Goal: Task Accomplishment & Management: Complete application form

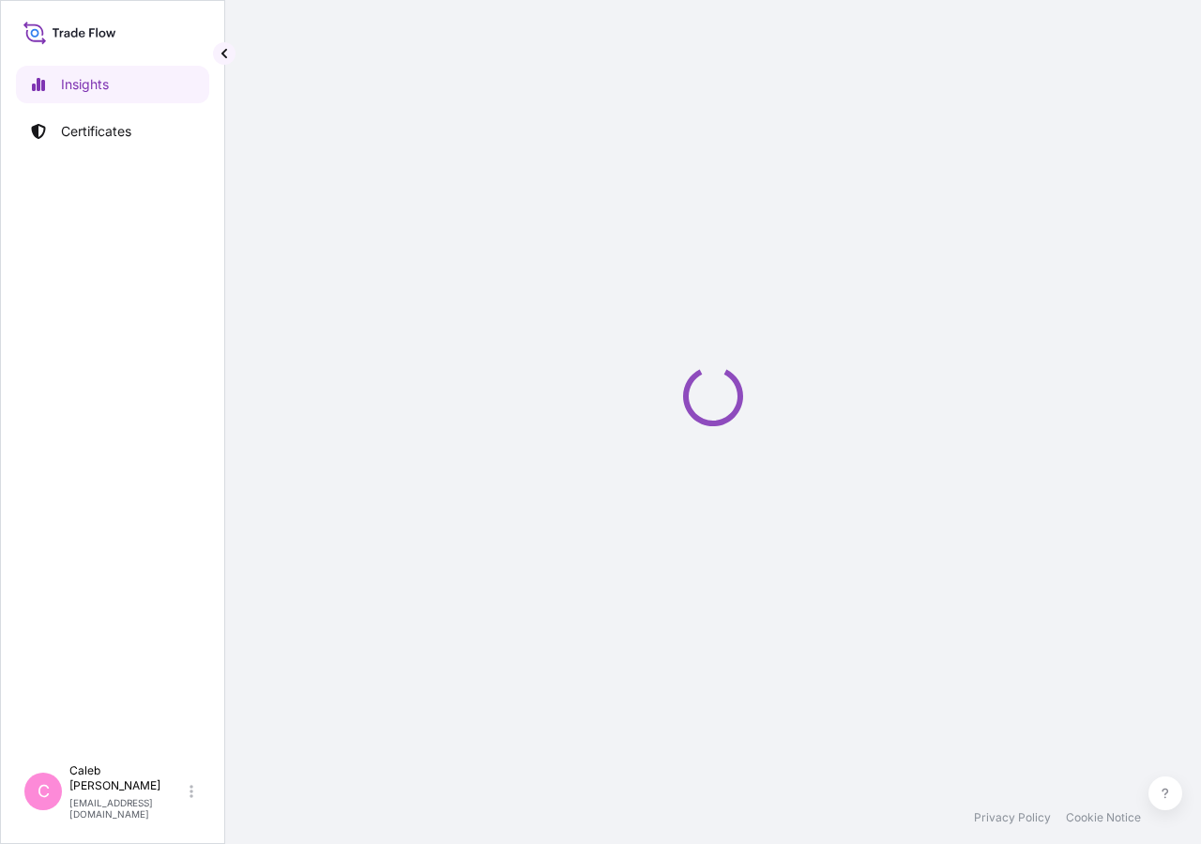
select select "2025"
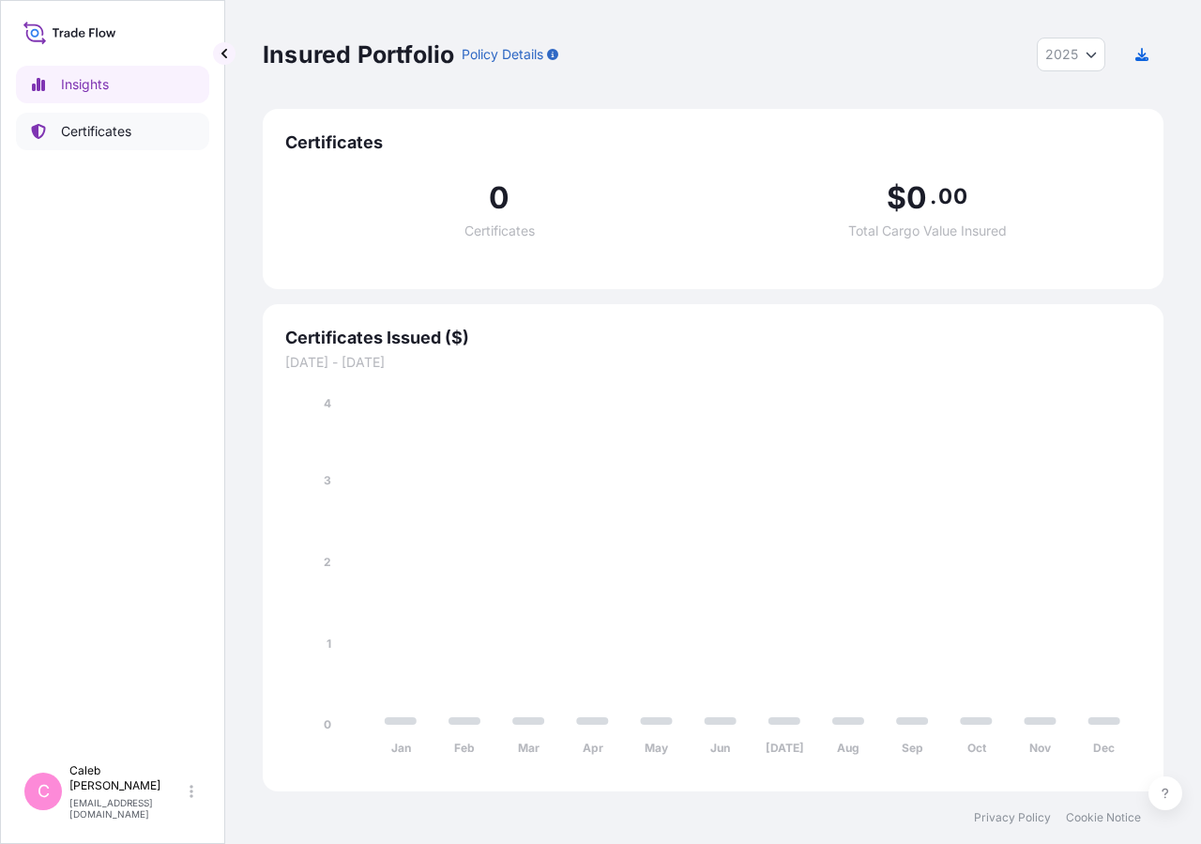
click at [130, 134] on p "Certificates" at bounding box center [96, 131] width 70 height 19
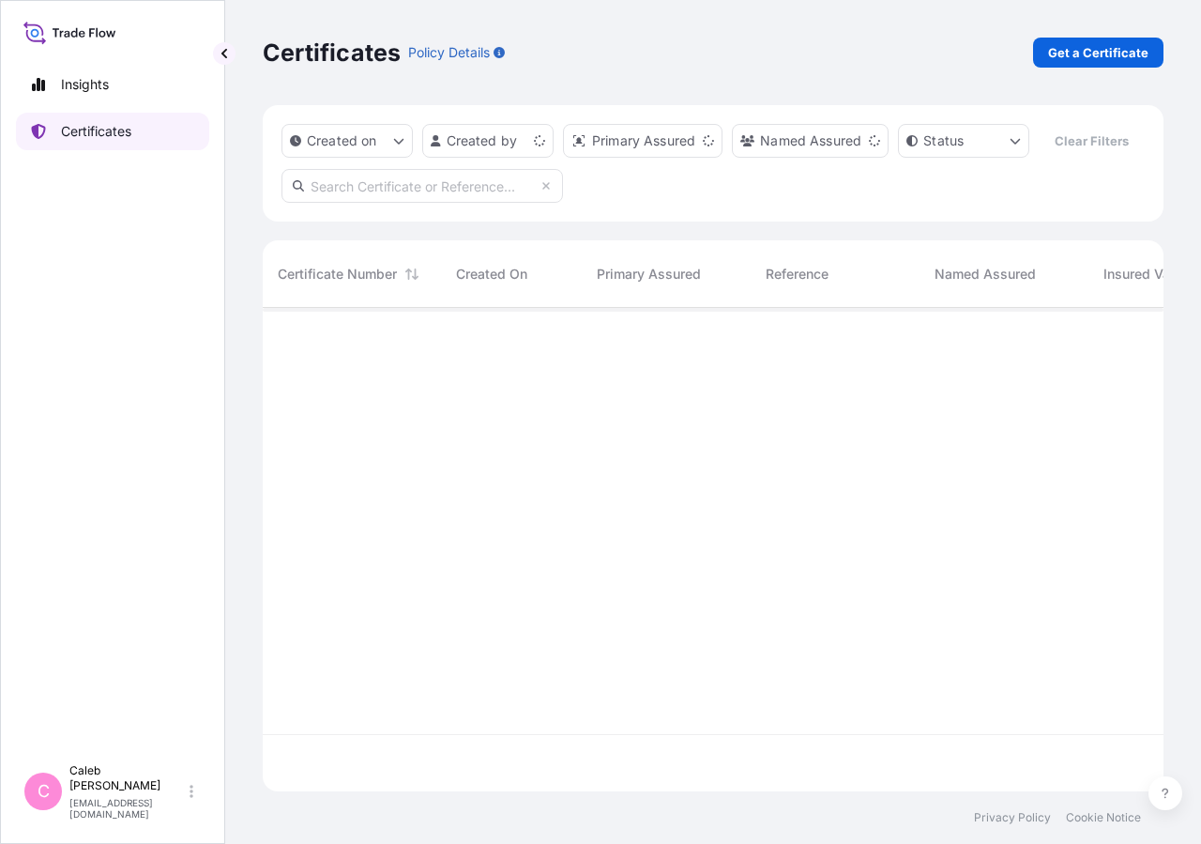
scroll to position [438, 885]
click at [391, 203] on input "text" at bounding box center [423, 186] width 282 height 34
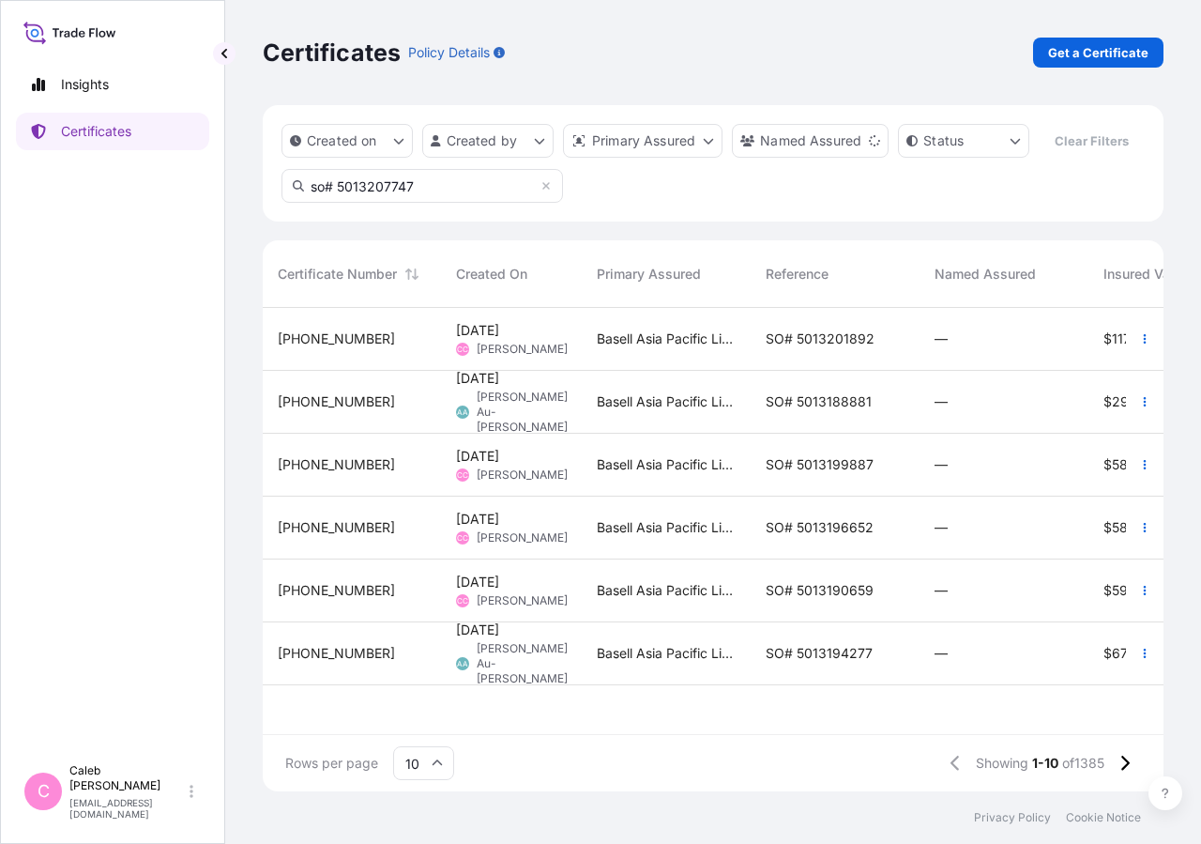
type input "so# 5013207747"
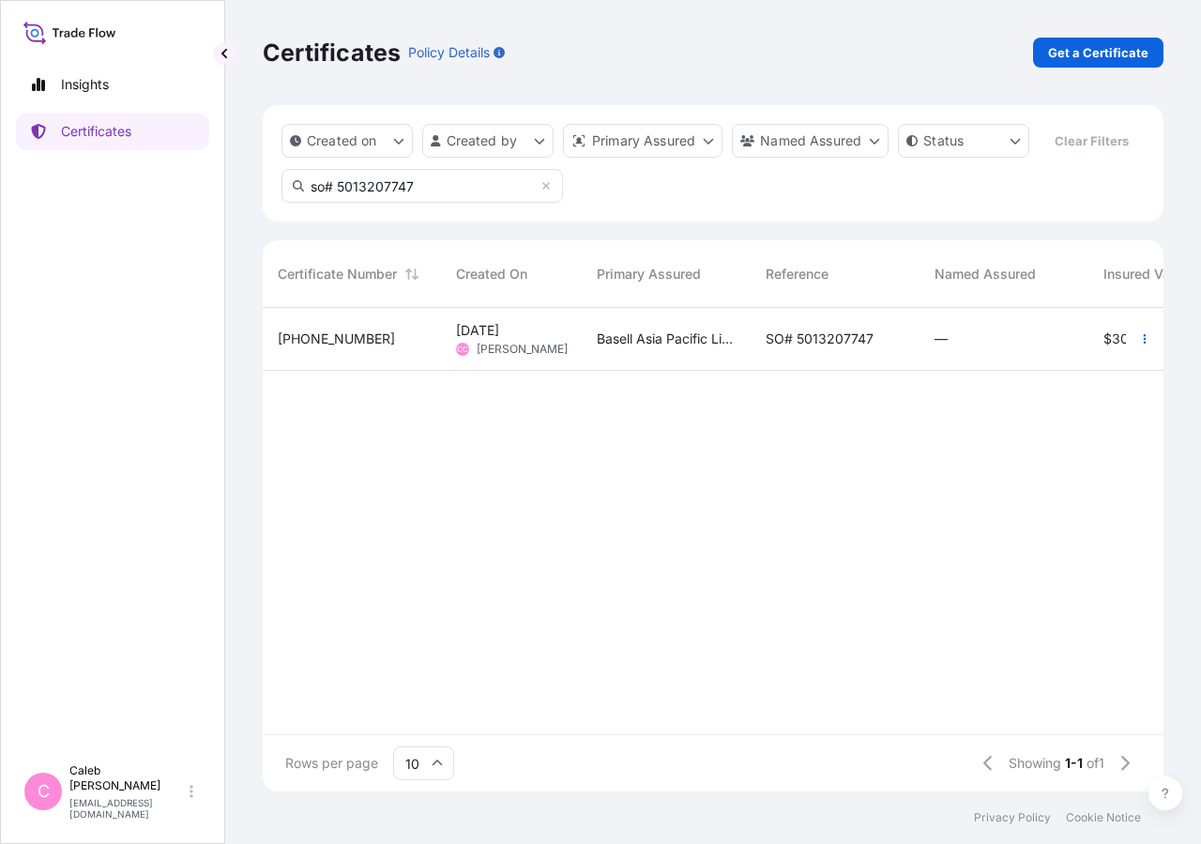
click at [782, 348] on span "SO# 5013207747" at bounding box center [820, 338] width 108 height 19
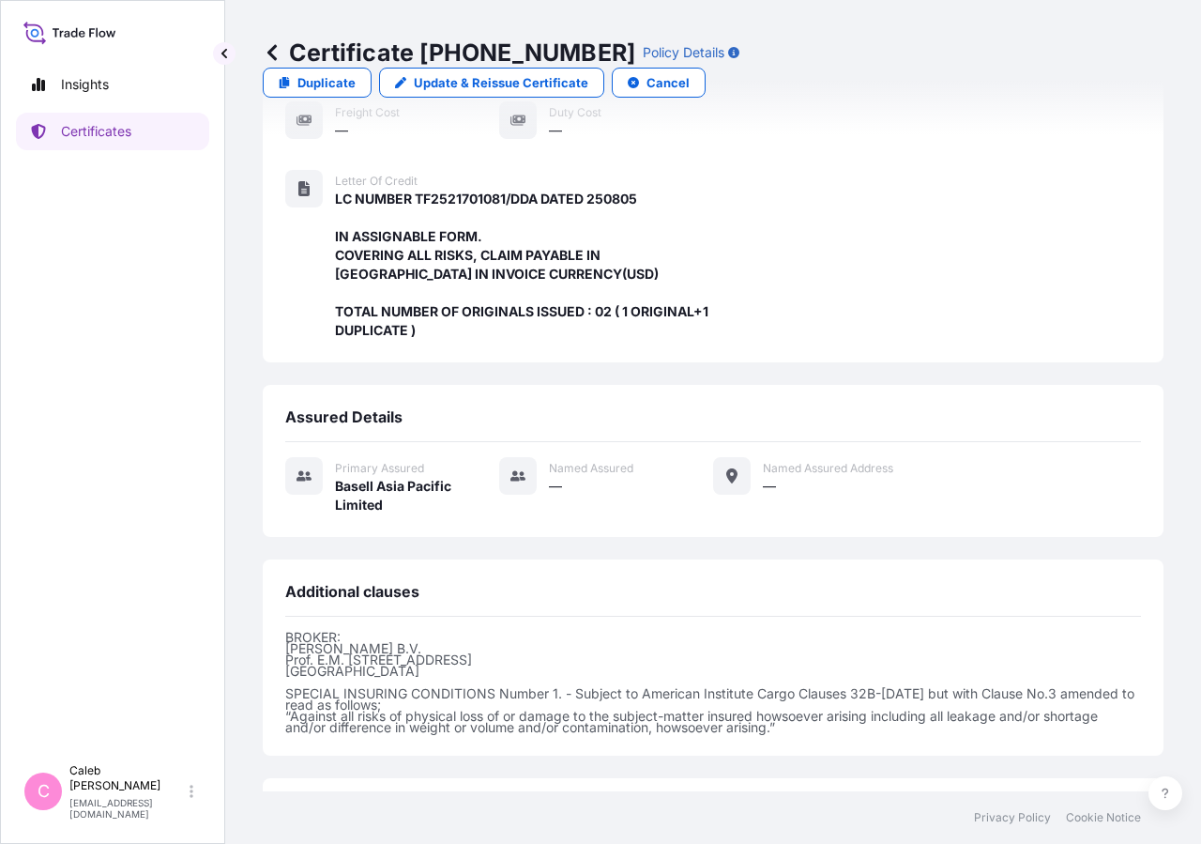
scroll to position [561, 0]
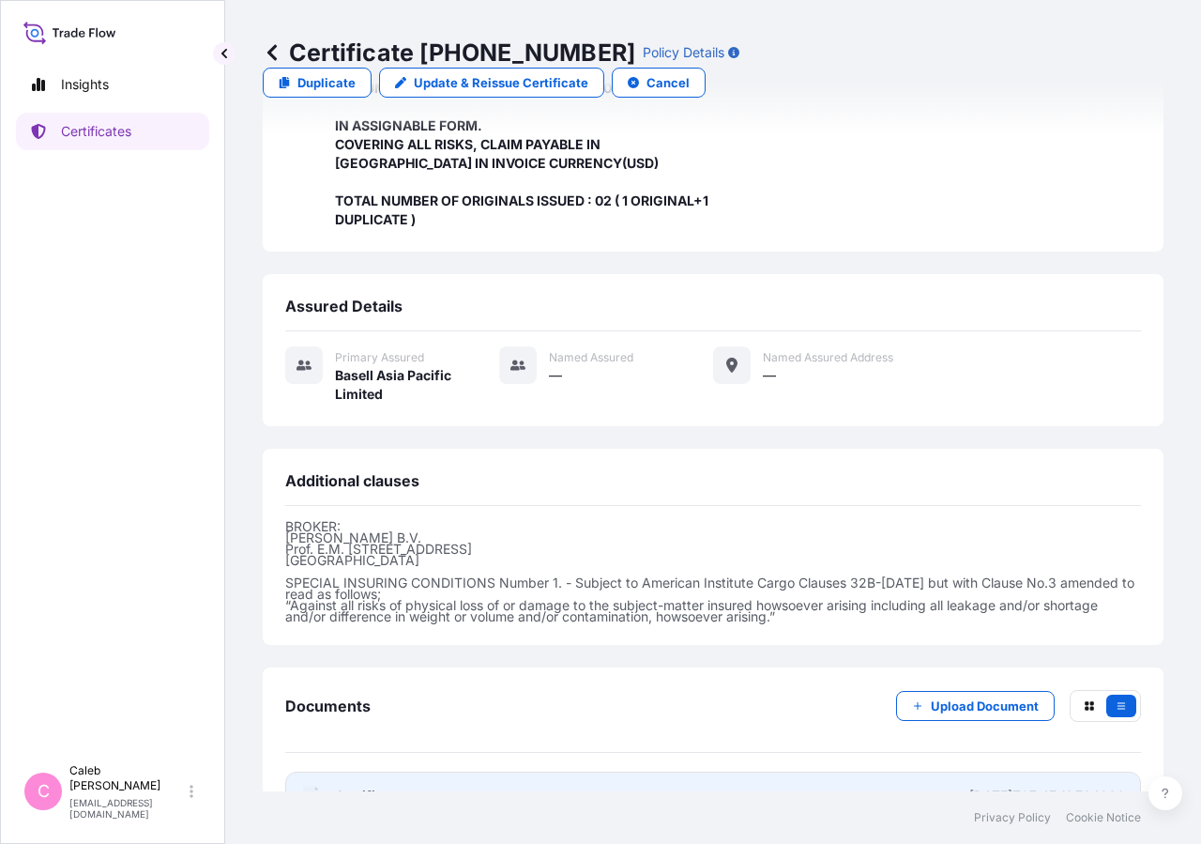
click at [377, 772] on link "PDF Certificate [DATE]T07:47:11.764866" at bounding box center [713, 796] width 856 height 49
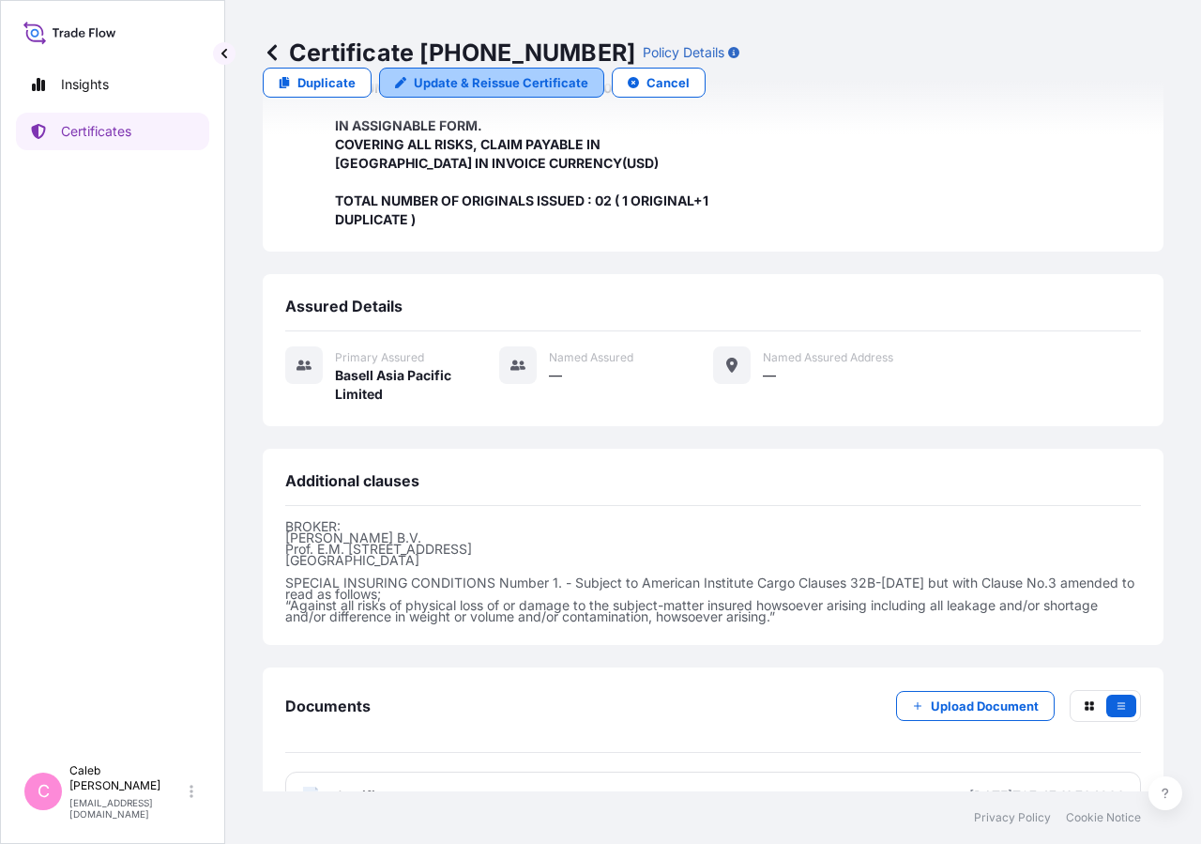
click at [589, 73] on p "Update & Reissue Certificate" at bounding box center [501, 82] width 175 height 19
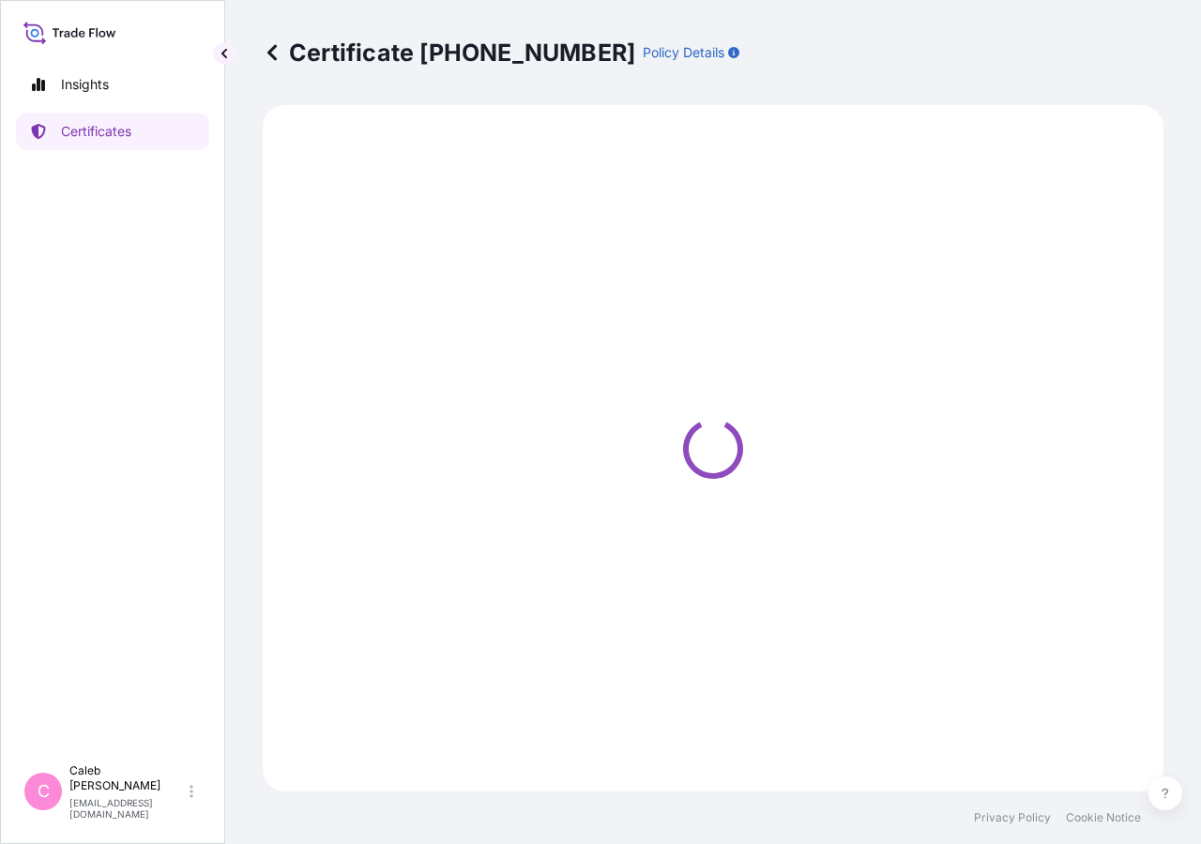
select select "Sea"
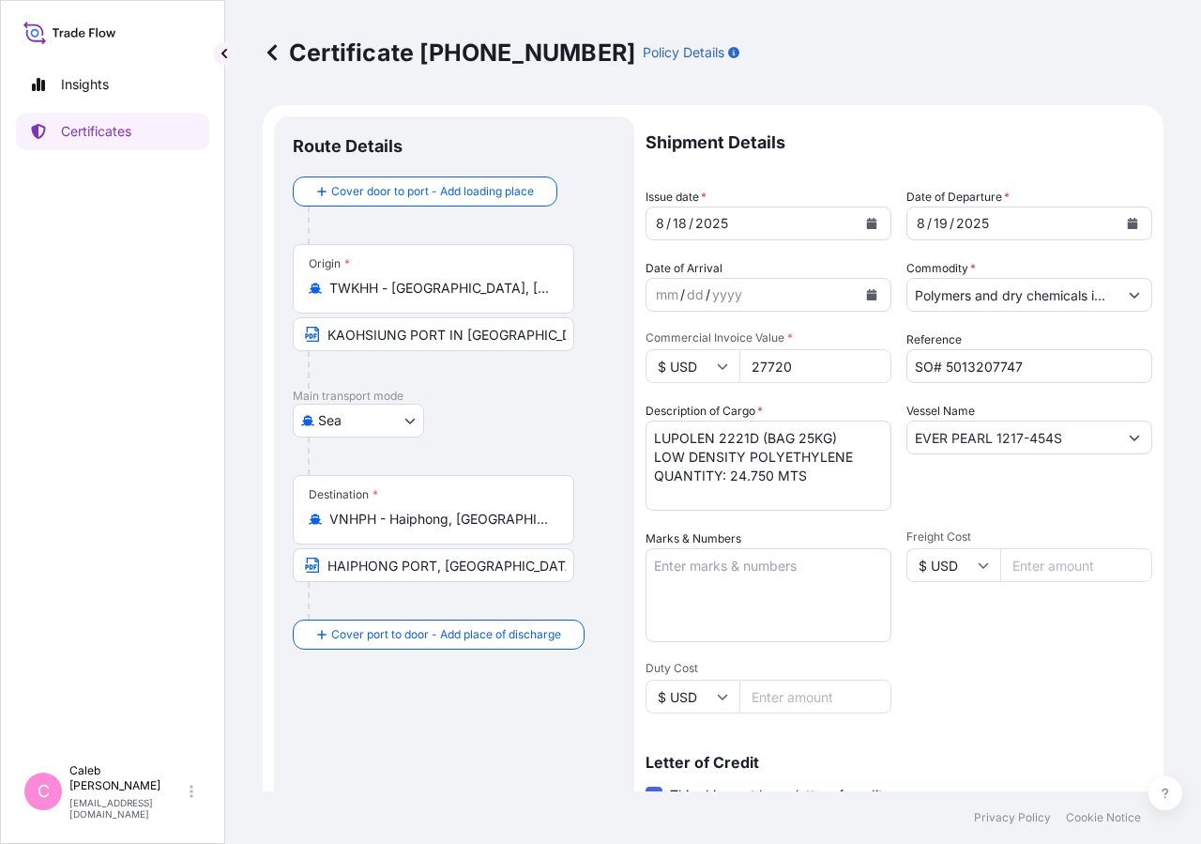
select select "32034"
click at [1052, 233] on div "[DATE]" at bounding box center [1013, 224] width 210 height 34
click at [1122, 232] on button "Calendar" at bounding box center [1133, 223] width 30 height 30
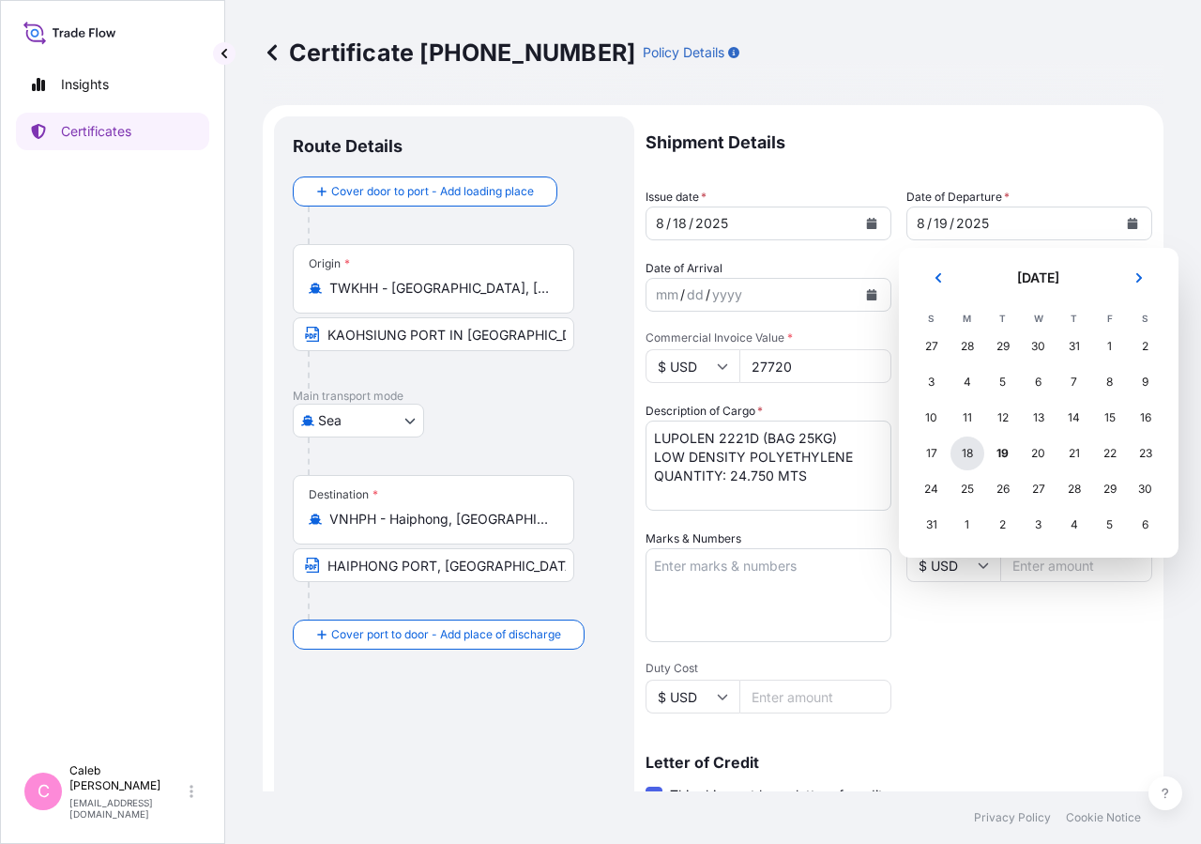
click at [968, 458] on div "18" at bounding box center [968, 453] width 34 height 34
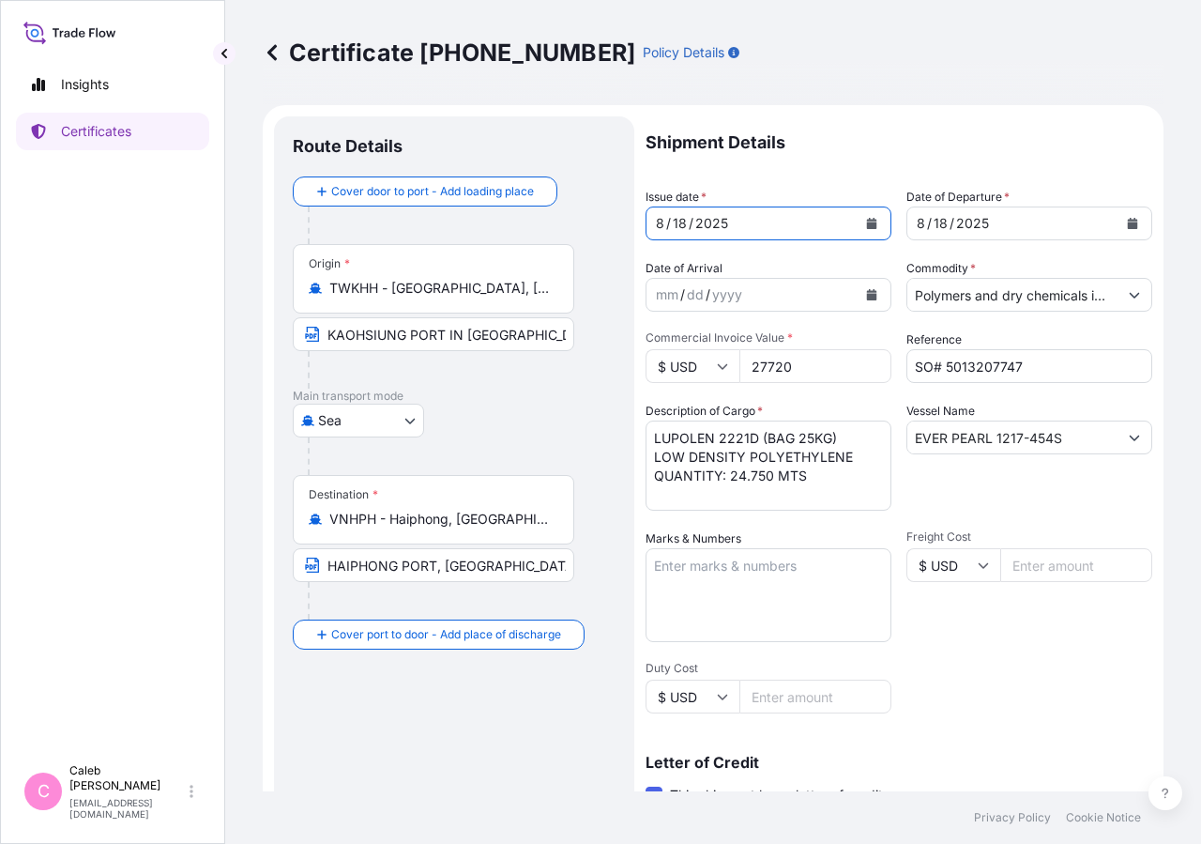
click at [866, 215] on button "Calendar" at bounding box center [872, 223] width 30 height 30
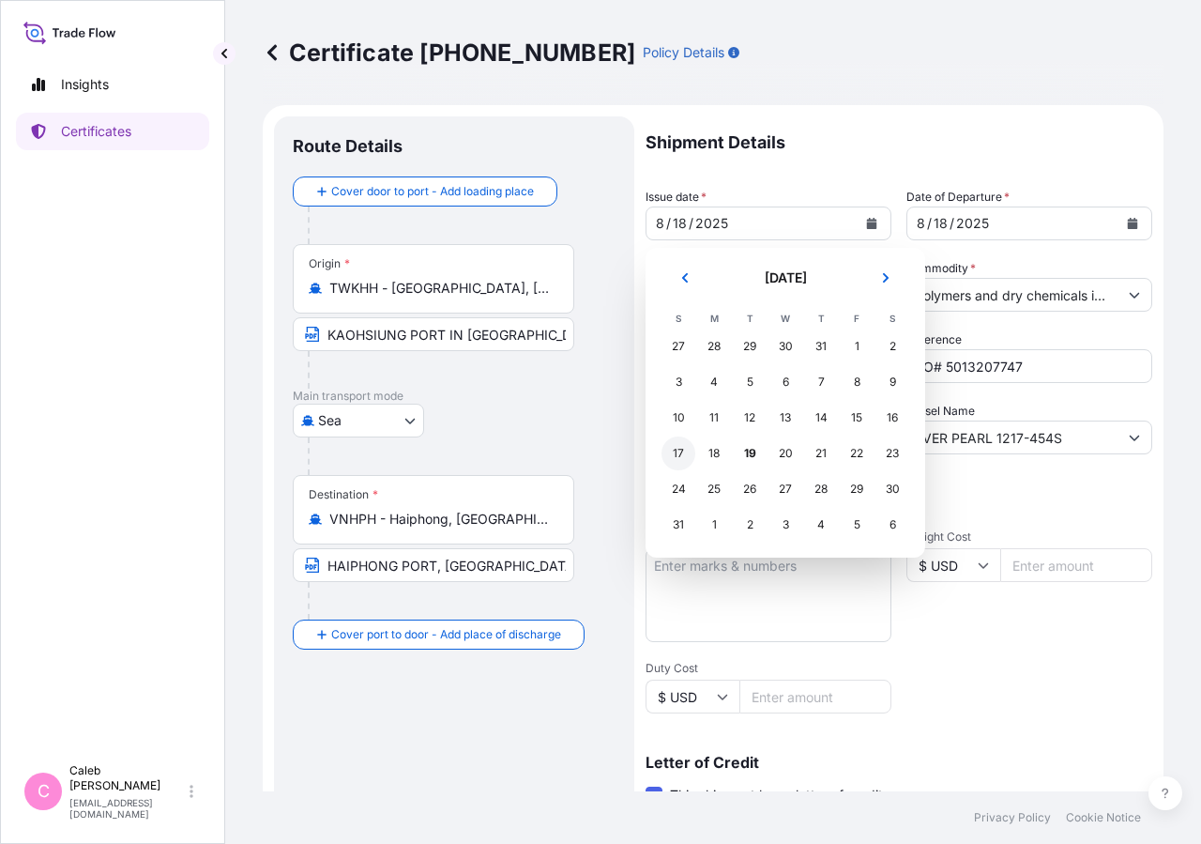
click at [678, 451] on div "17" at bounding box center [679, 453] width 34 height 34
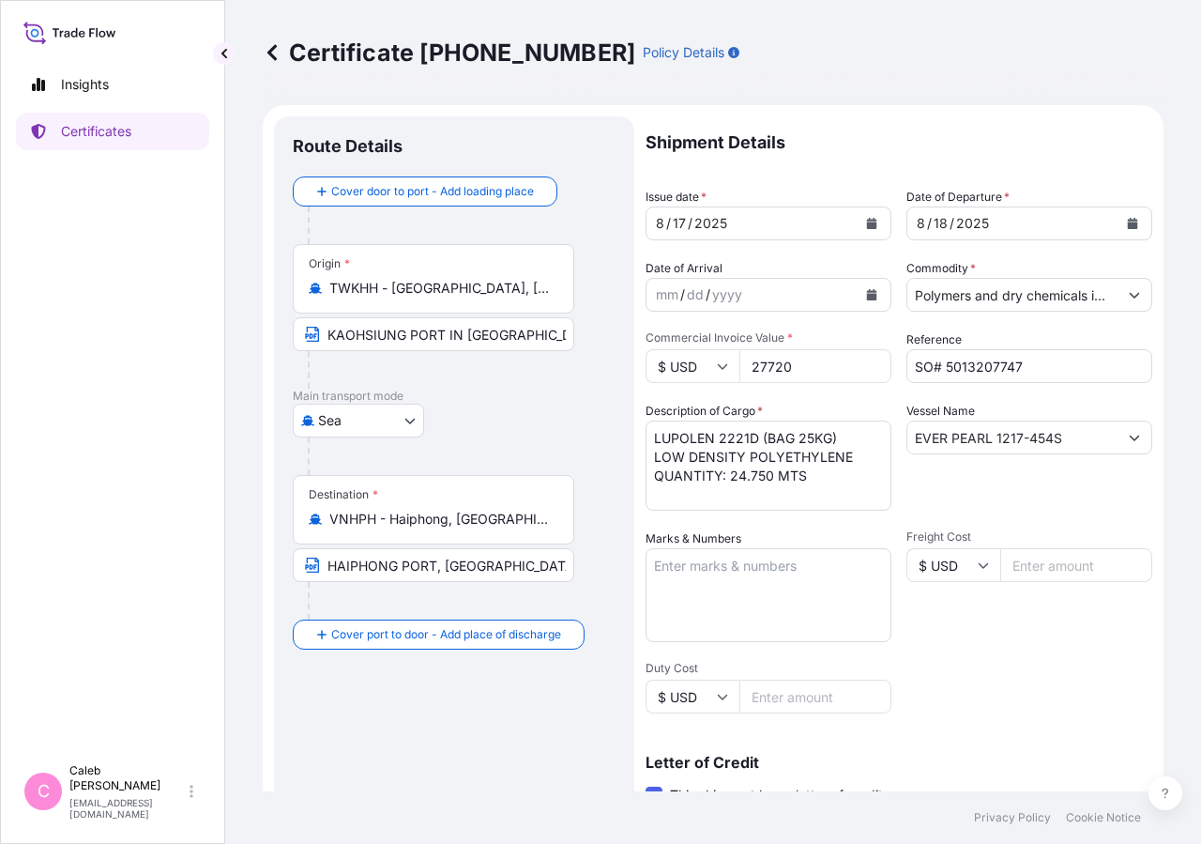
click at [903, 165] on p "Shipment Details" at bounding box center [899, 142] width 507 height 53
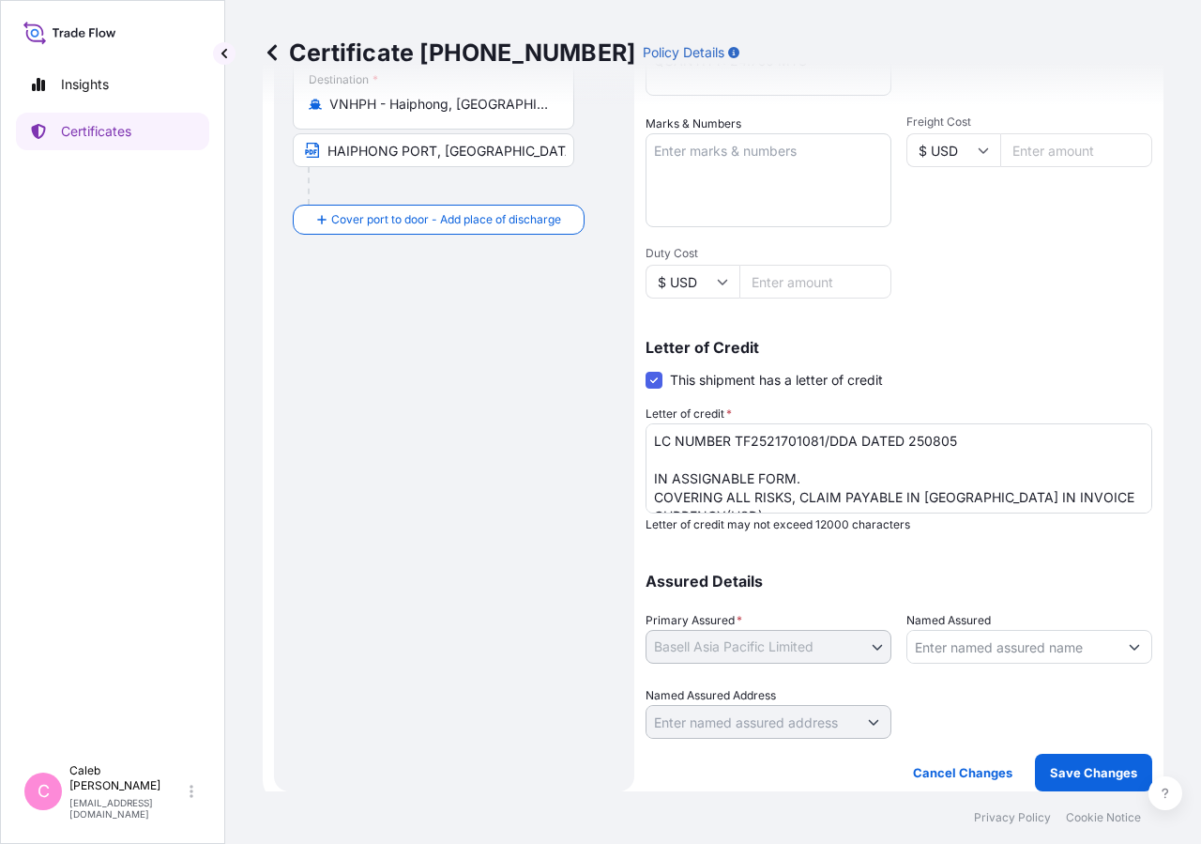
click at [1097, 764] on p "Save Changes" at bounding box center [1093, 772] width 87 height 19
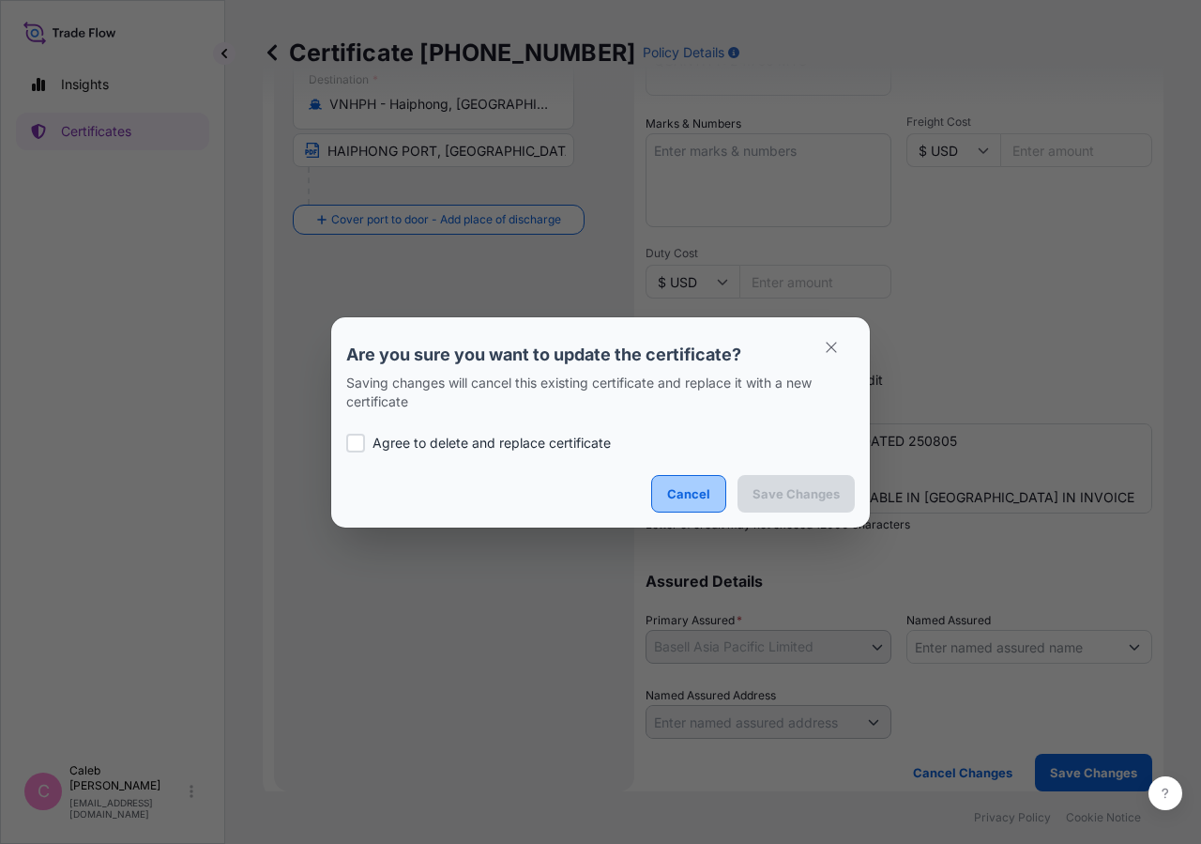
click at [701, 494] on p "Cancel" at bounding box center [688, 493] width 43 height 19
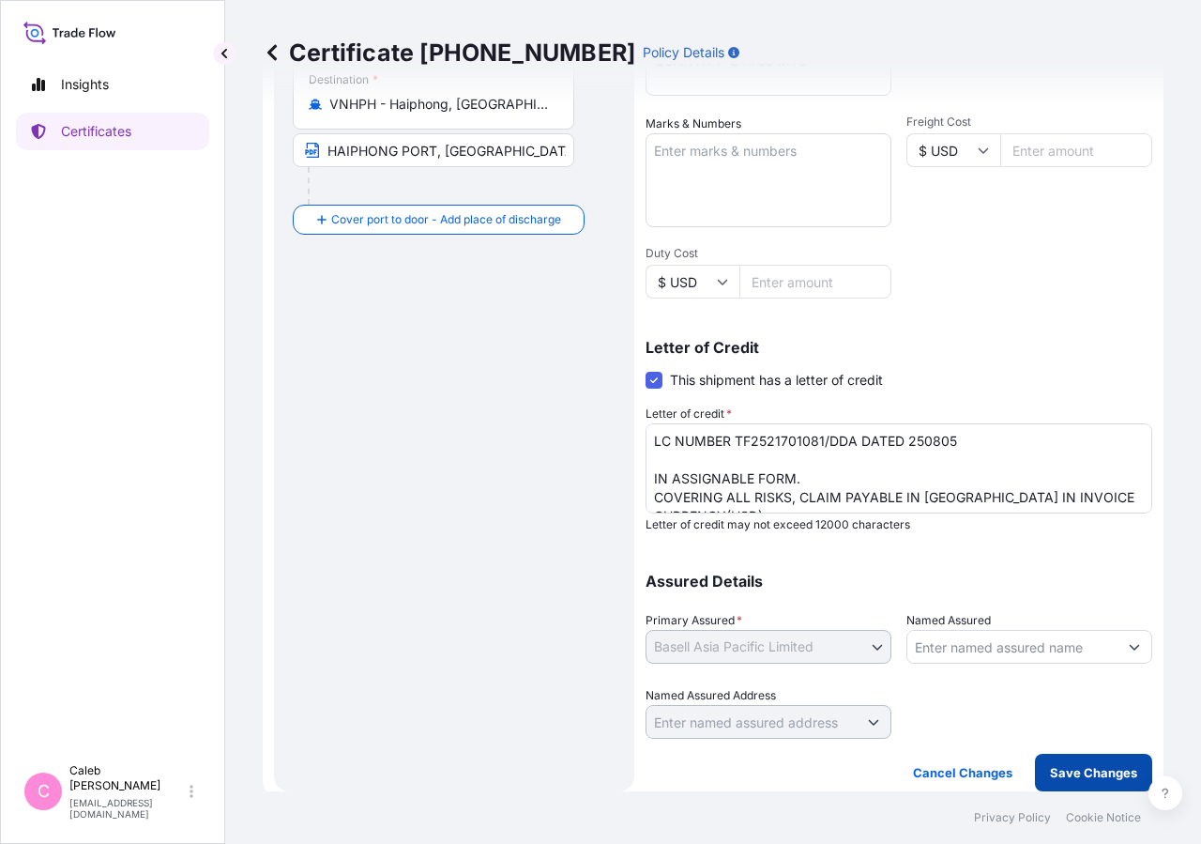
click at [1067, 771] on p "Save Changes" at bounding box center [1093, 772] width 87 height 19
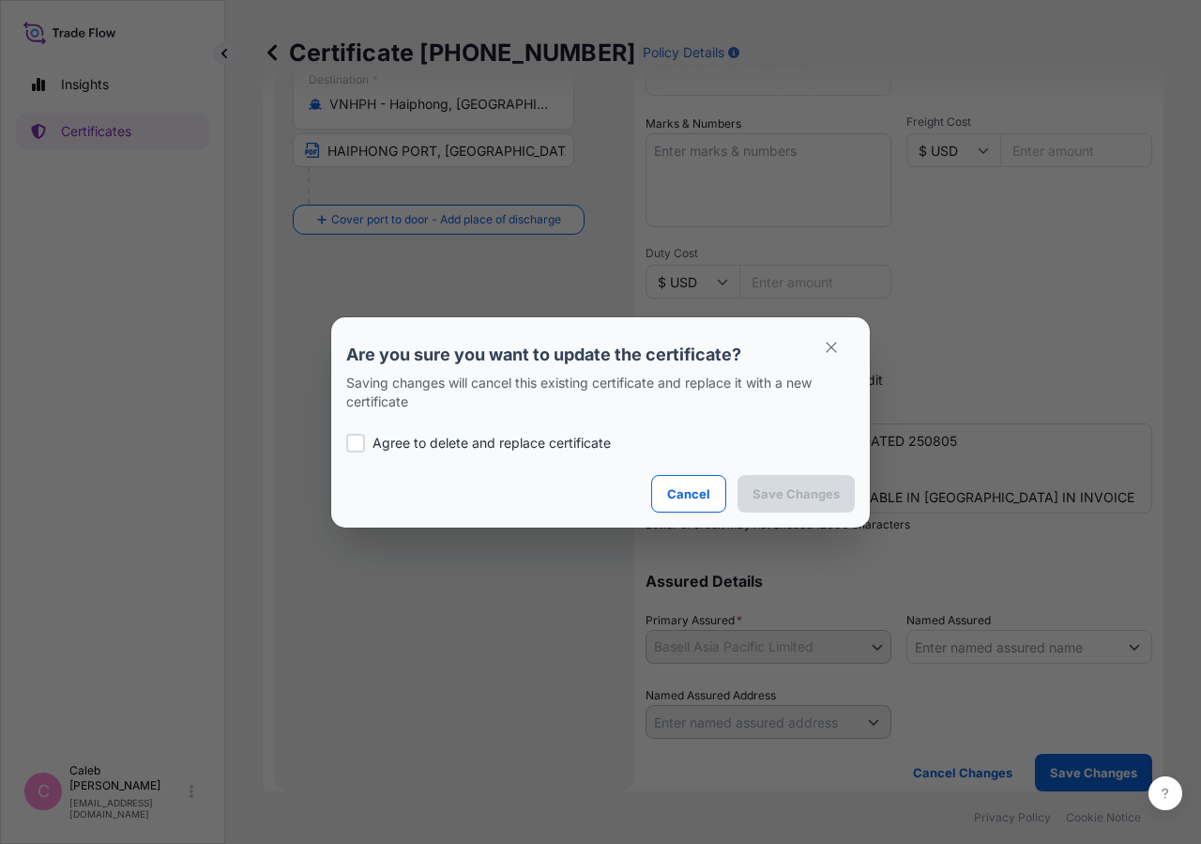
click at [370, 442] on label "Agree to delete and replace certificate" at bounding box center [600, 443] width 509 height 19
checkbox input "true"
click at [772, 487] on p "Save Changes" at bounding box center [796, 493] width 87 height 19
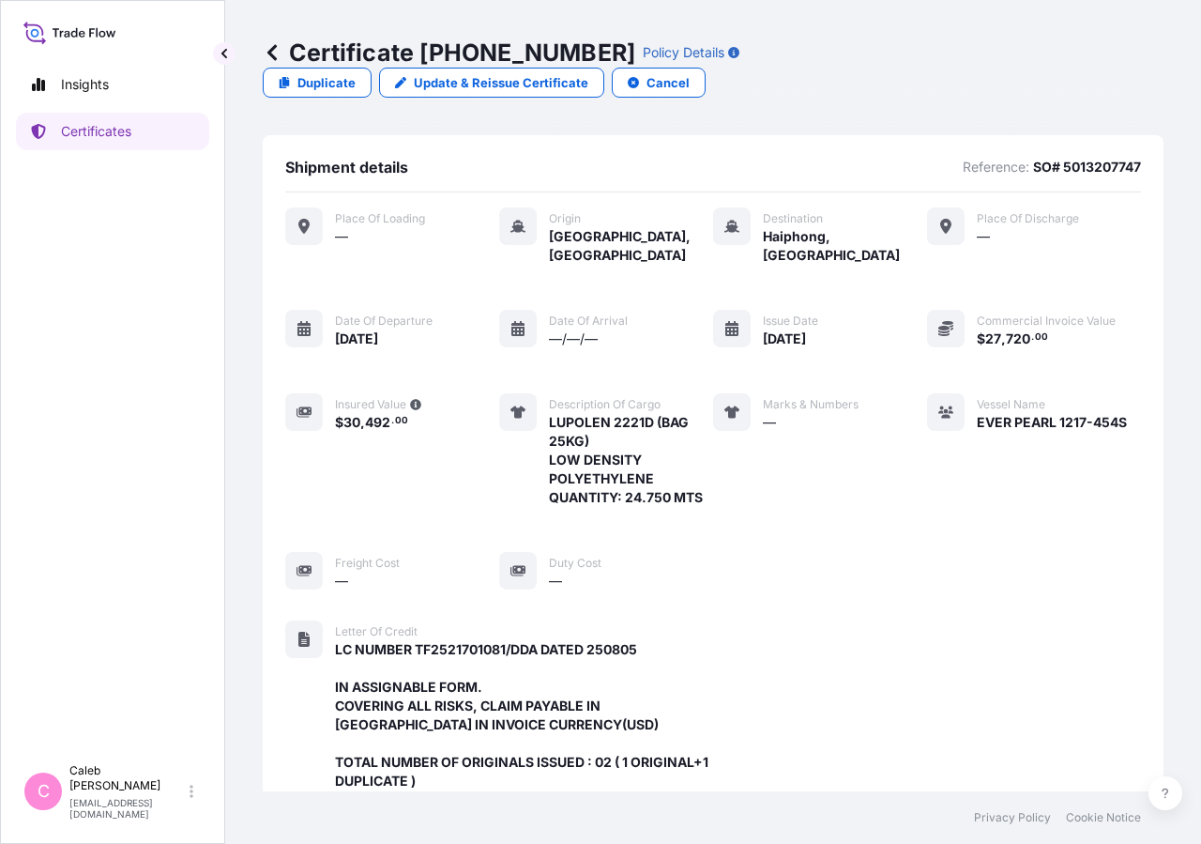
scroll to position [561, 0]
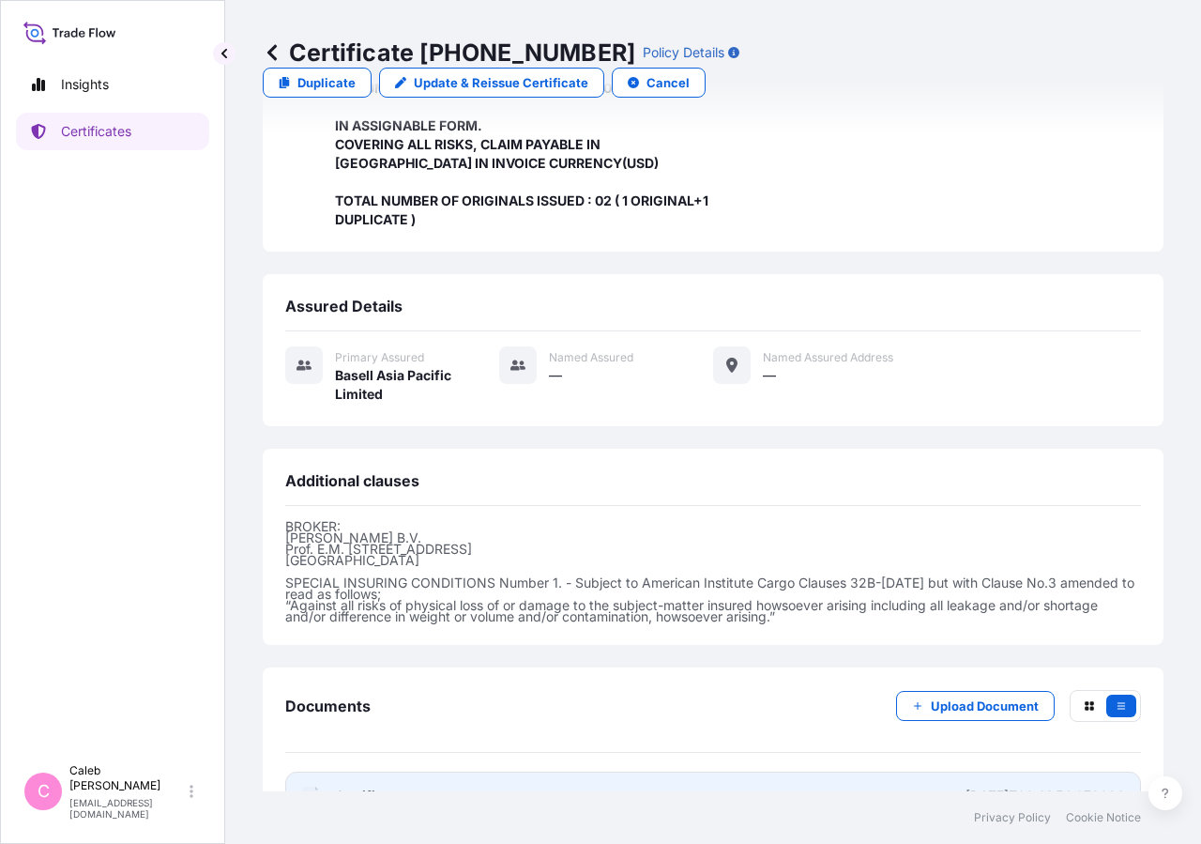
click at [390, 787] on span "Certificate" at bounding box center [369, 796] width 68 height 19
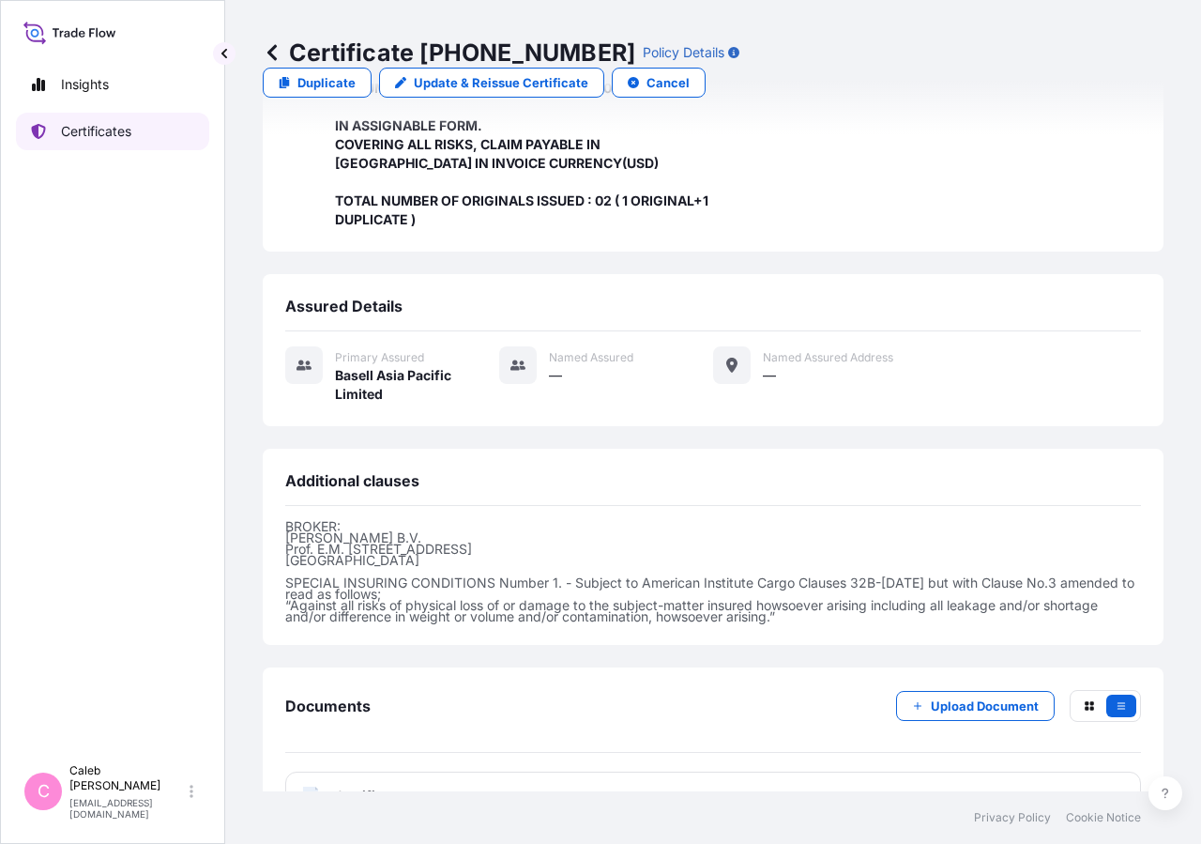
click at [115, 142] on link "Certificates" at bounding box center [112, 132] width 193 height 38
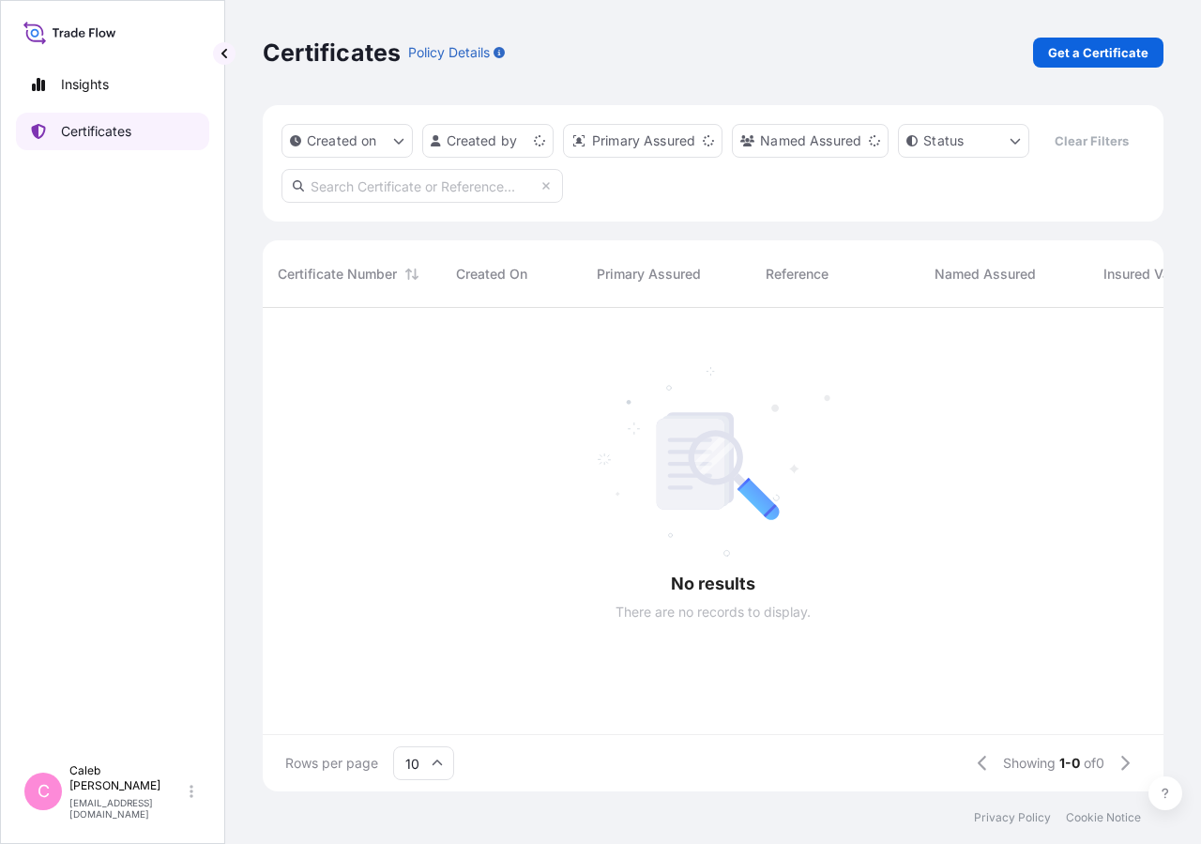
scroll to position [438, 885]
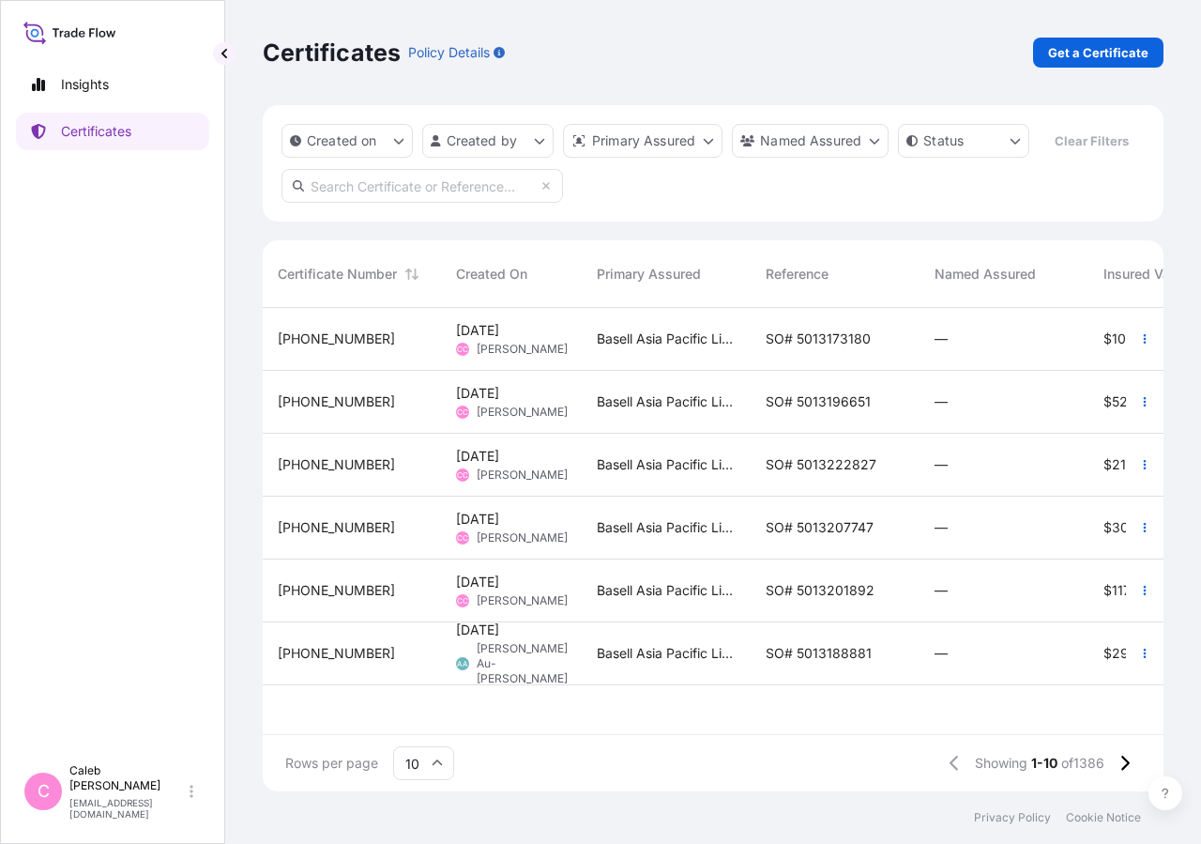
click at [397, 203] on input "text" at bounding box center [423, 186] width 282 height 34
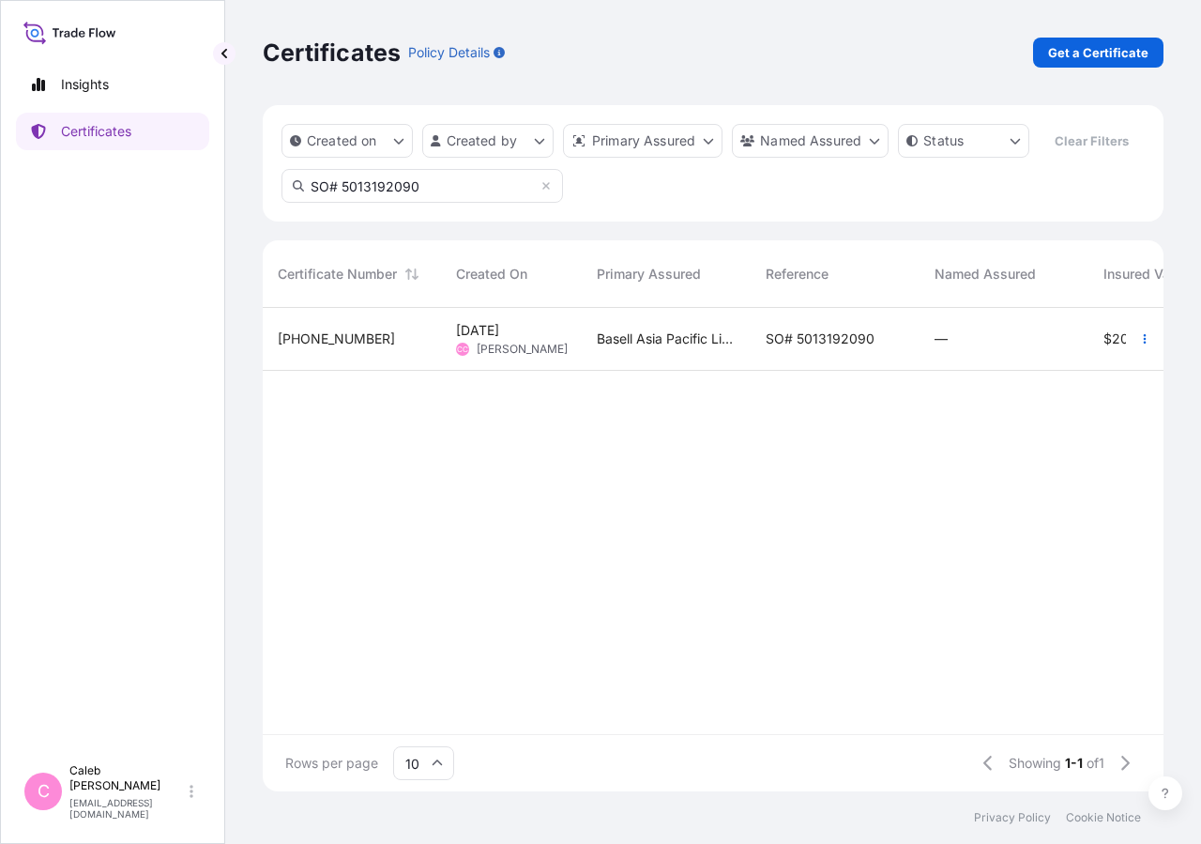
type input "SO# 5013192090"
click at [847, 371] on div "SO# 5013192090" at bounding box center [835, 339] width 169 height 63
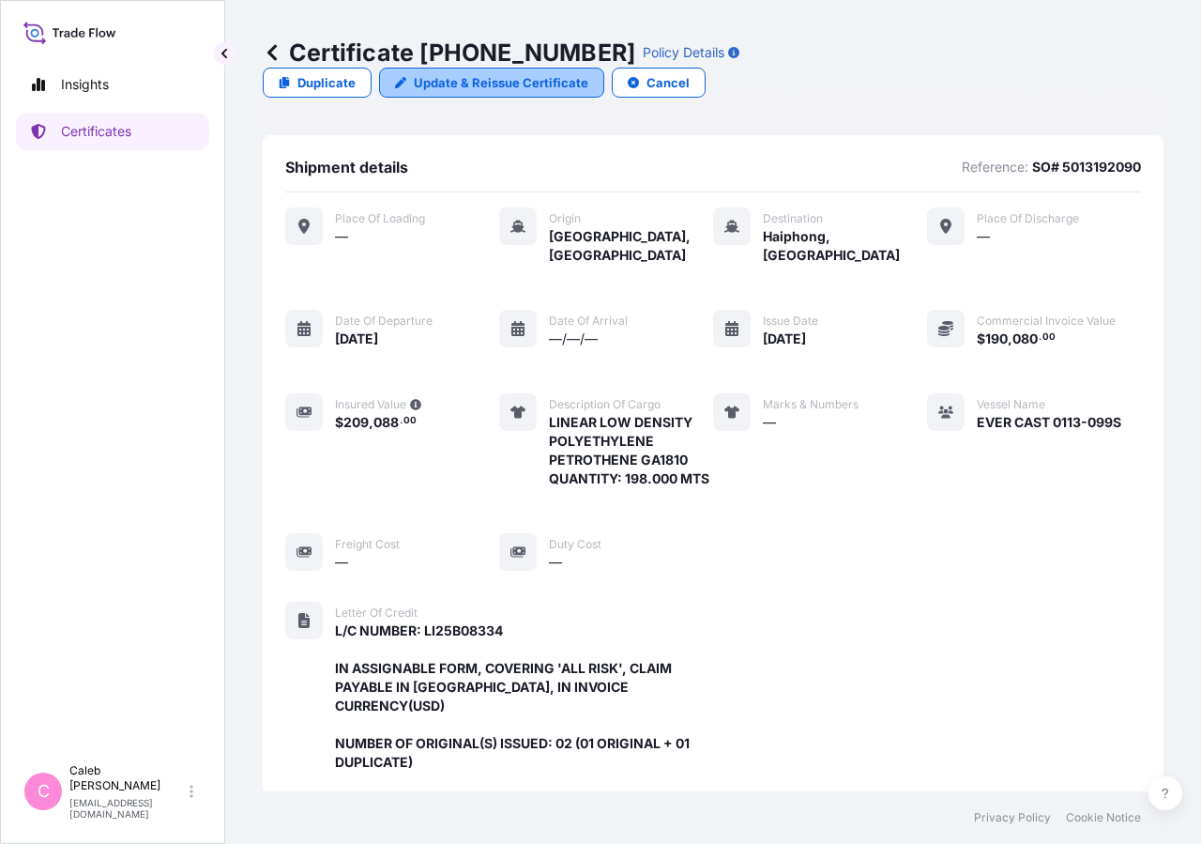
click at [589, 73] on p "Update & Reissue Certificate" at bounding box center [501, 82] width 175 height 19
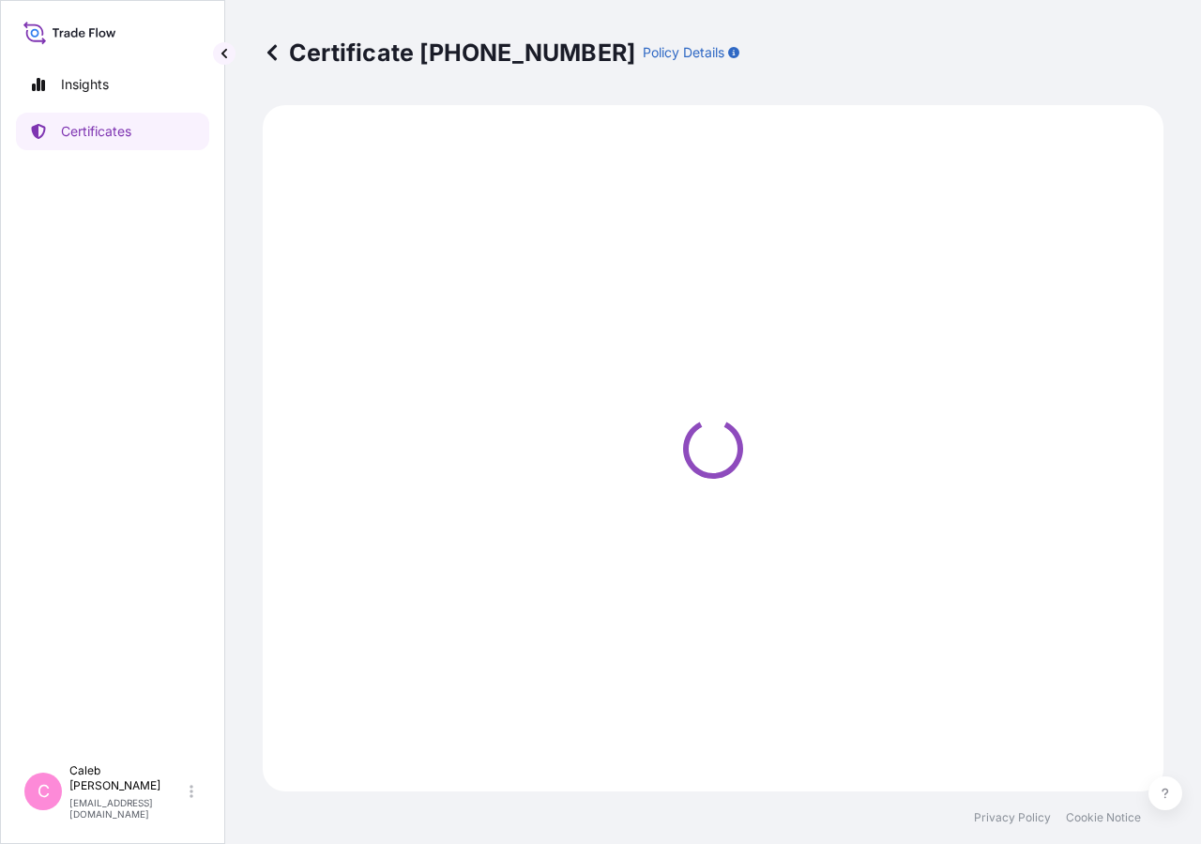
select select "Sea"
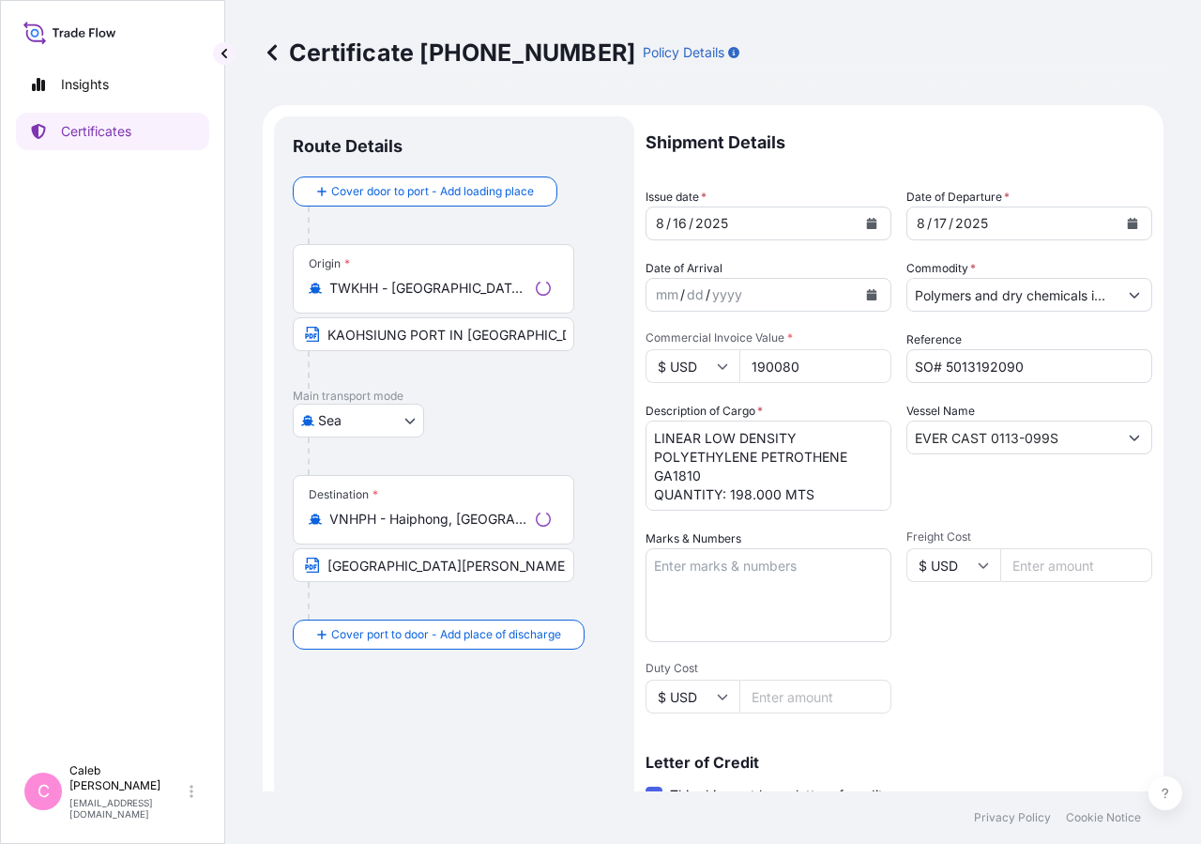
select select "32034"
click at [1127, 223] on icon "Calendar" at bounding box center [1132, 223] width 11 height 11
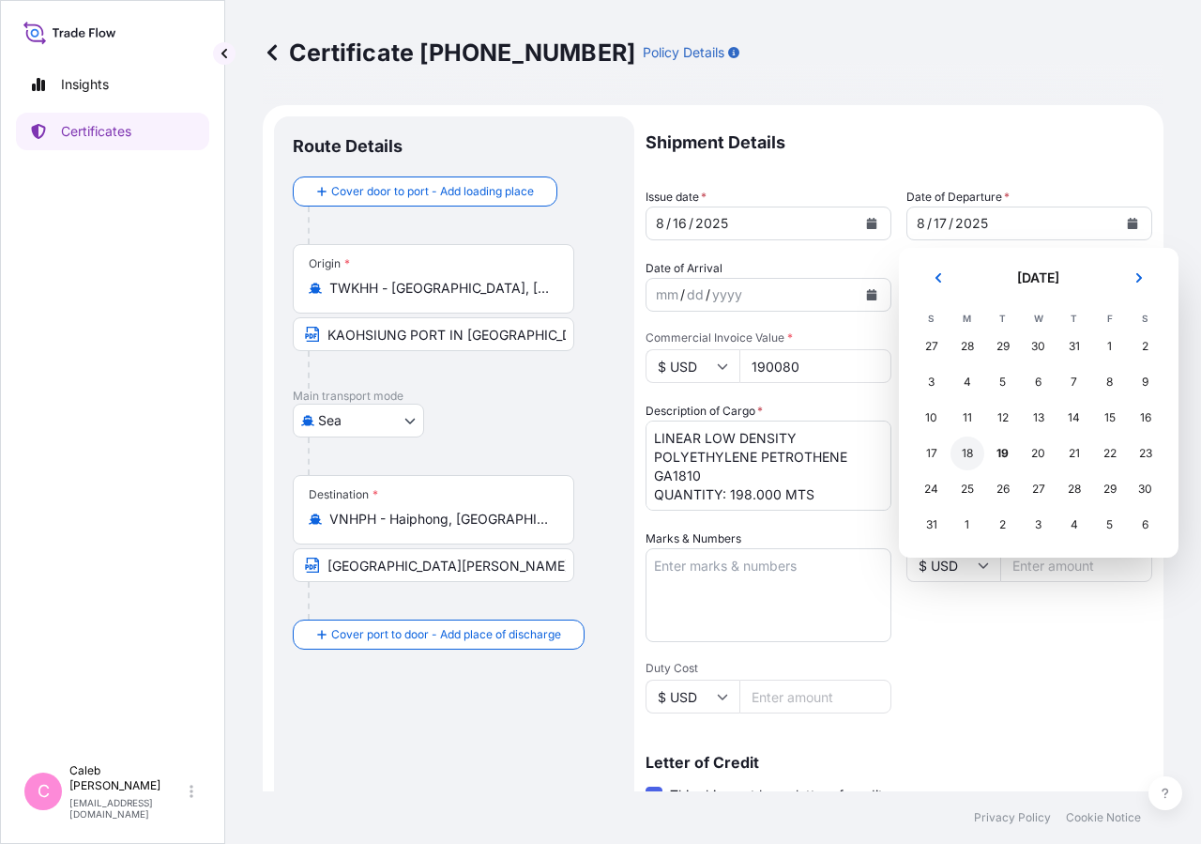
click at [963, 454] on div "18" at bounding box center [968, 453] width 34 height 34
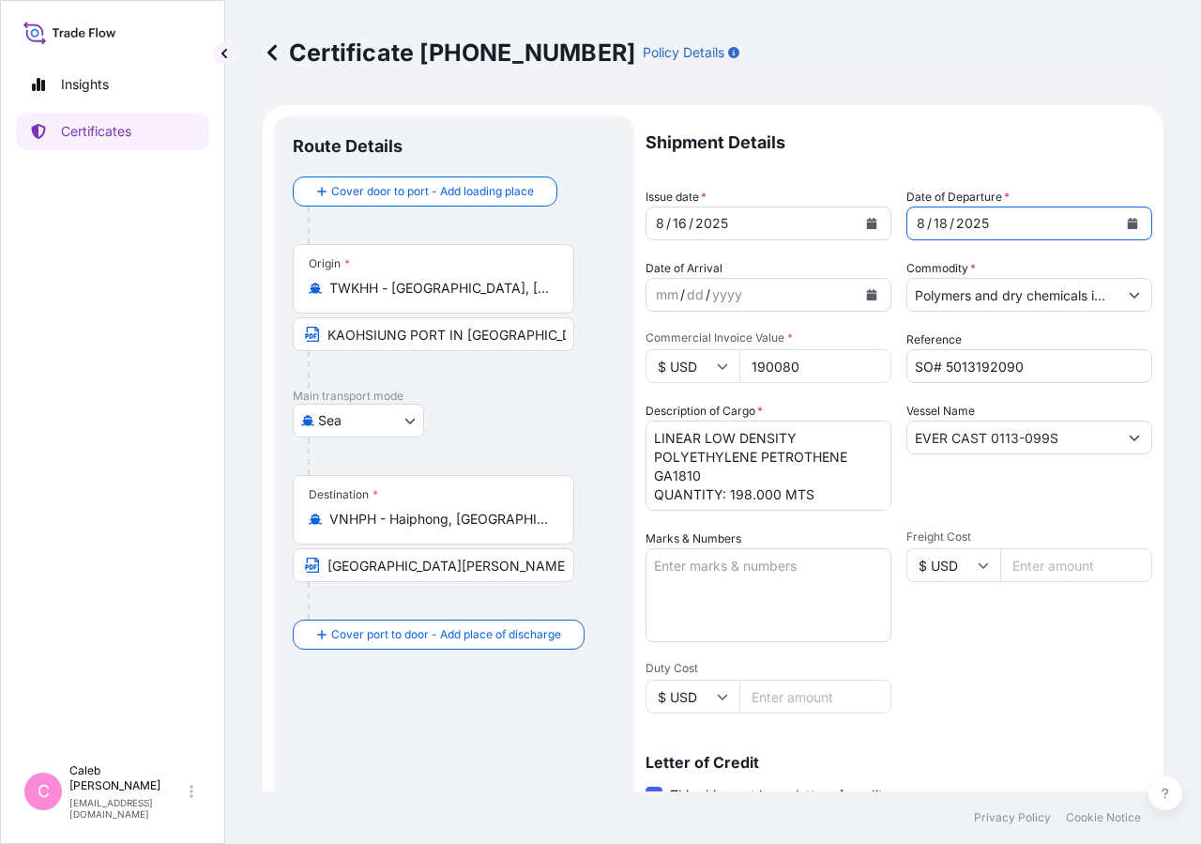
click at [867, 225] on icon "Calendar" at bounding box center [872, 223] width 10 height 11
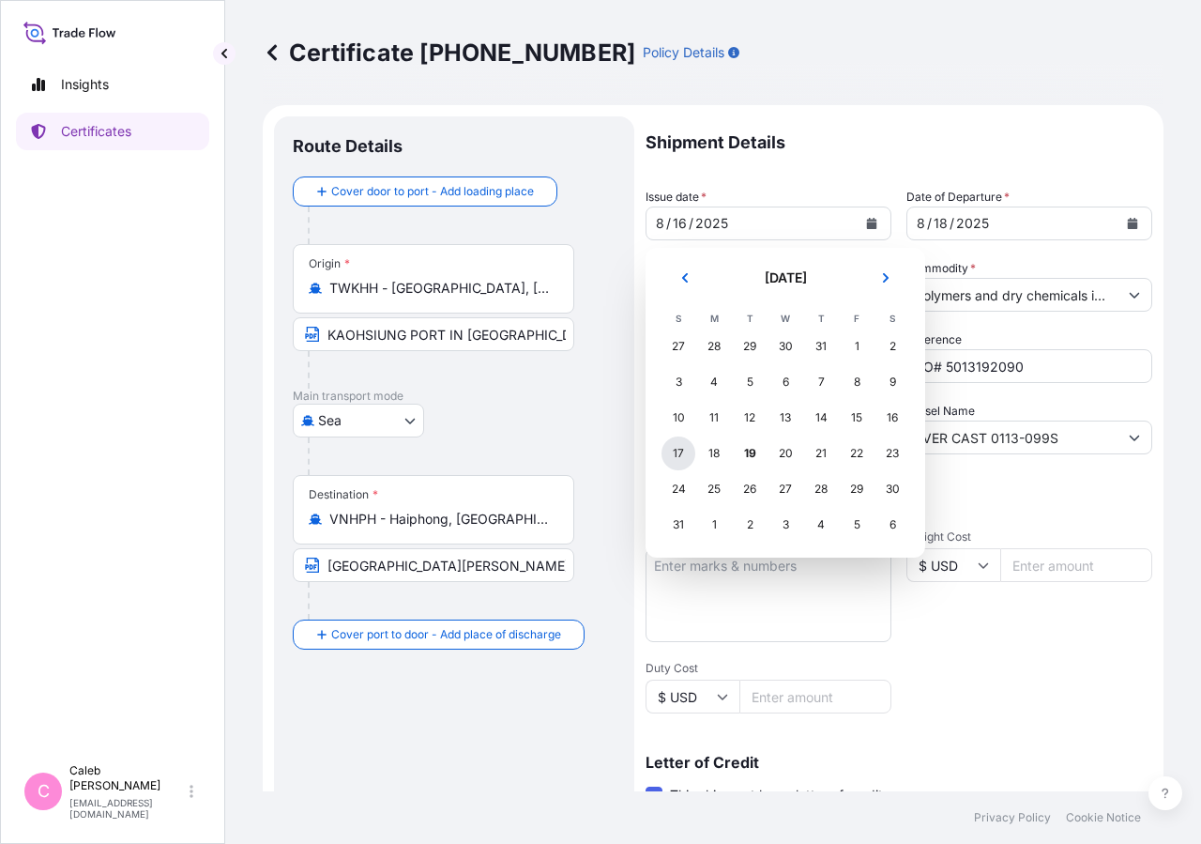
click at [681, 451] on div "17" at bounding box center [679, 453] width 34 height 34
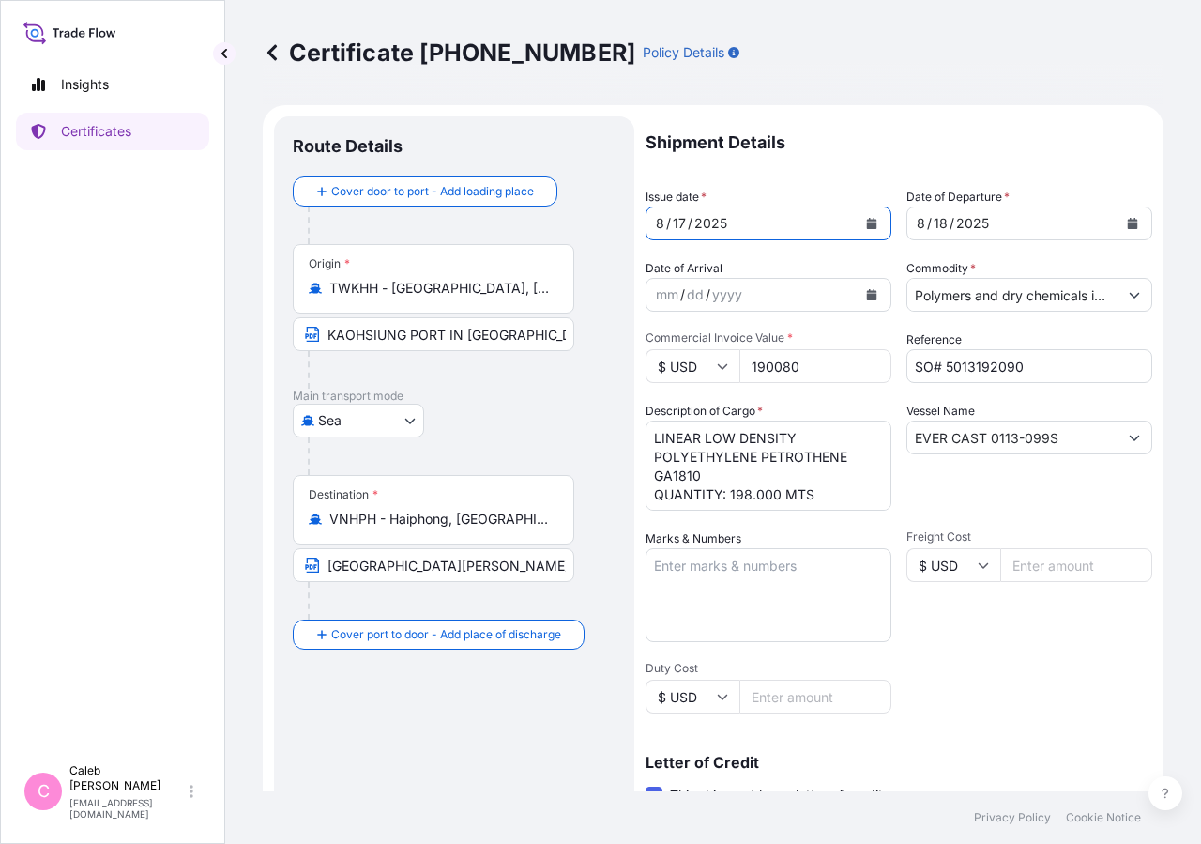
click at [1043, 708] on div "Shipment Details Issue date * [DATE] Date of Departure * [DATE] Date of Arrival…" at bounding box center [899, 634] width 507 height 1037
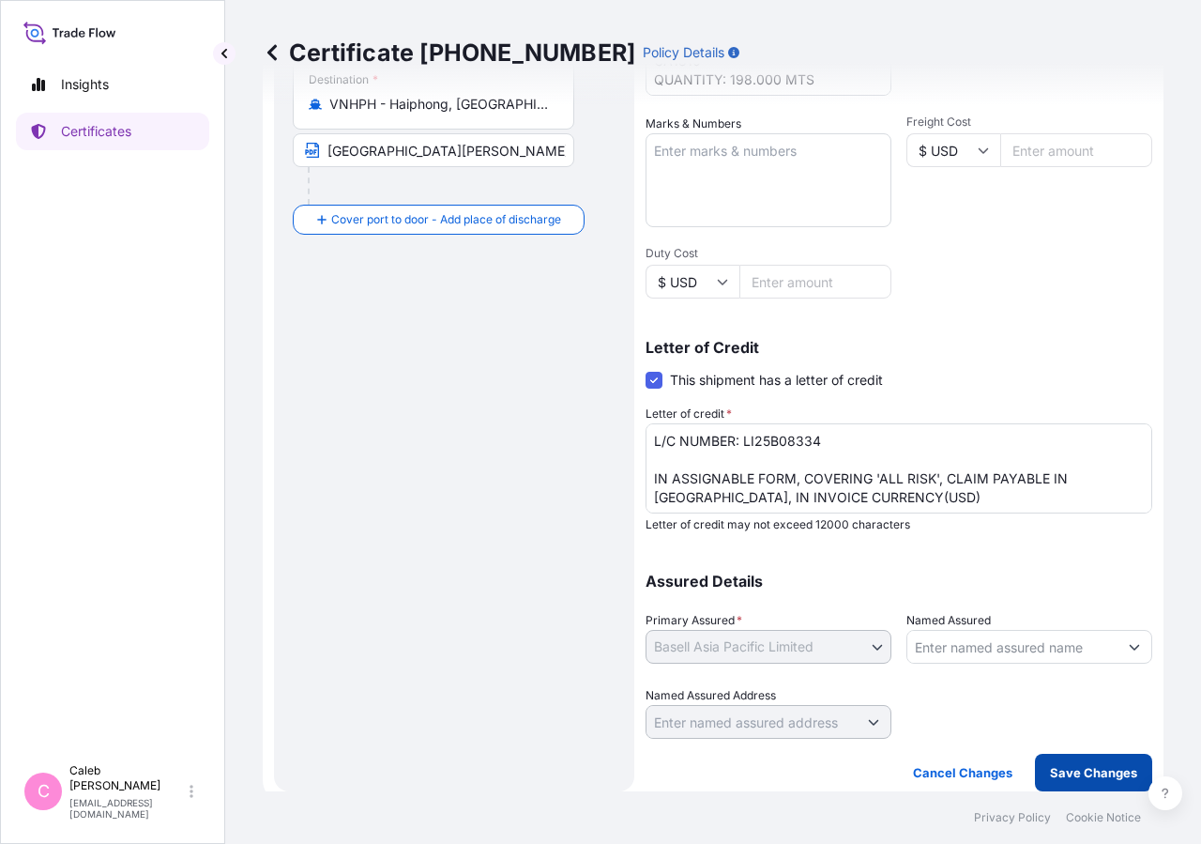
click at [1066, 774] on p "Save Changes" at bounding box center [1093, 772] width 87 height 19
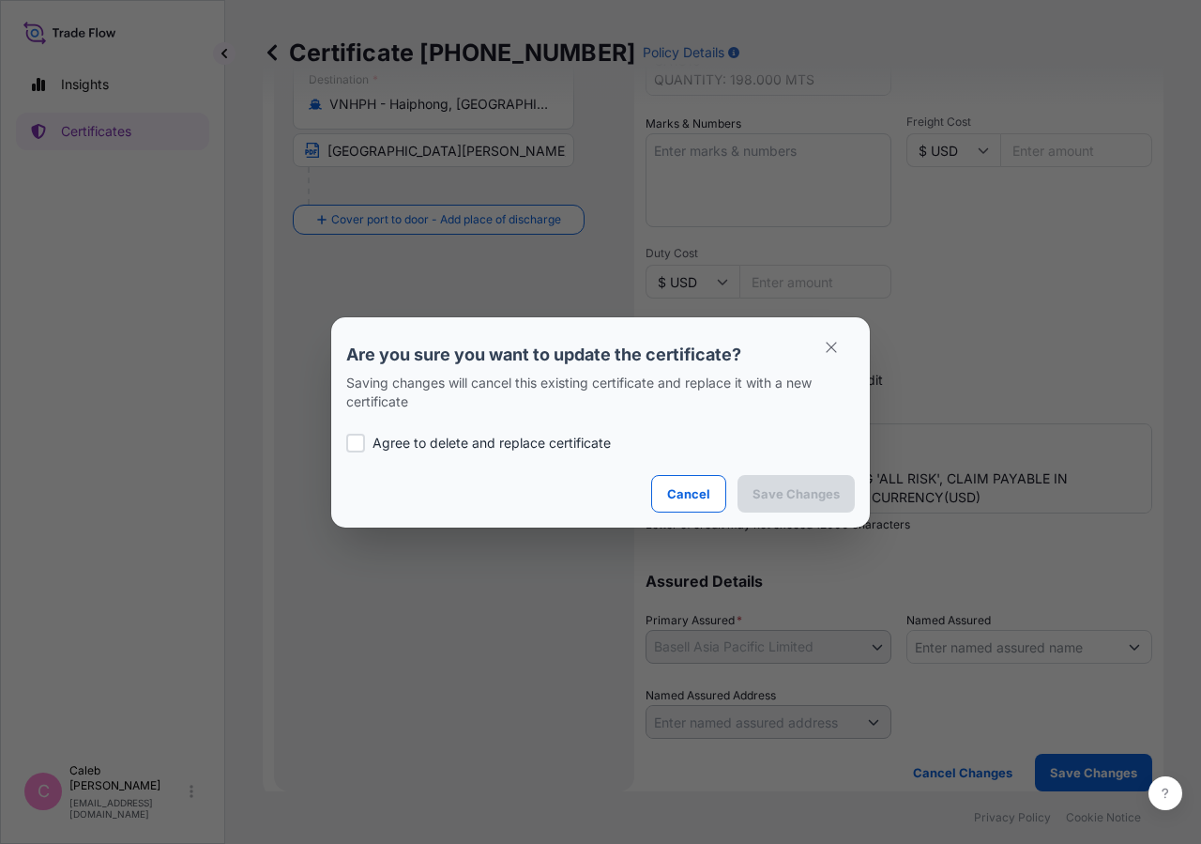
click at [359, 441] on div at bounding box center [355, 443] width 19 height 19
checkbox input "true"
click at [774, 487] on p "Save Changes" at bounding box center [796, 493] width 87 height 19
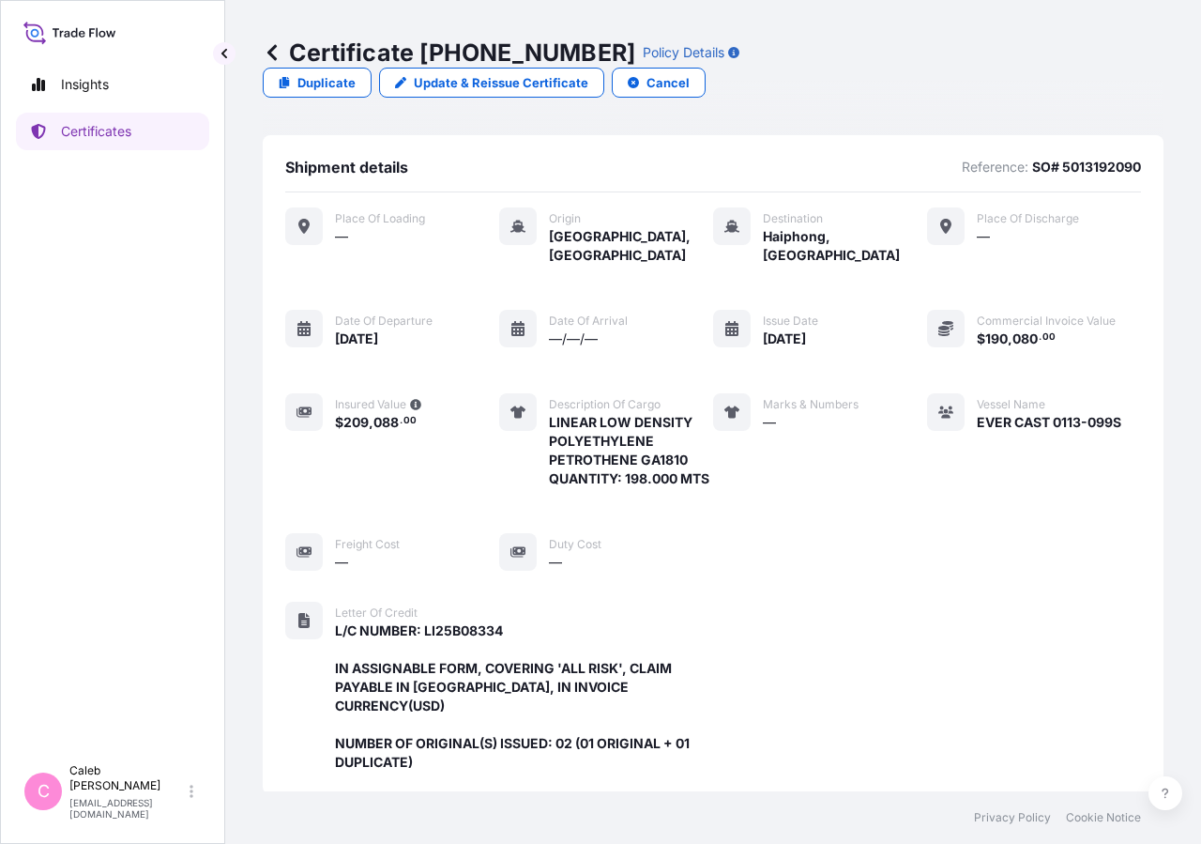
scroll to position [543, 0]
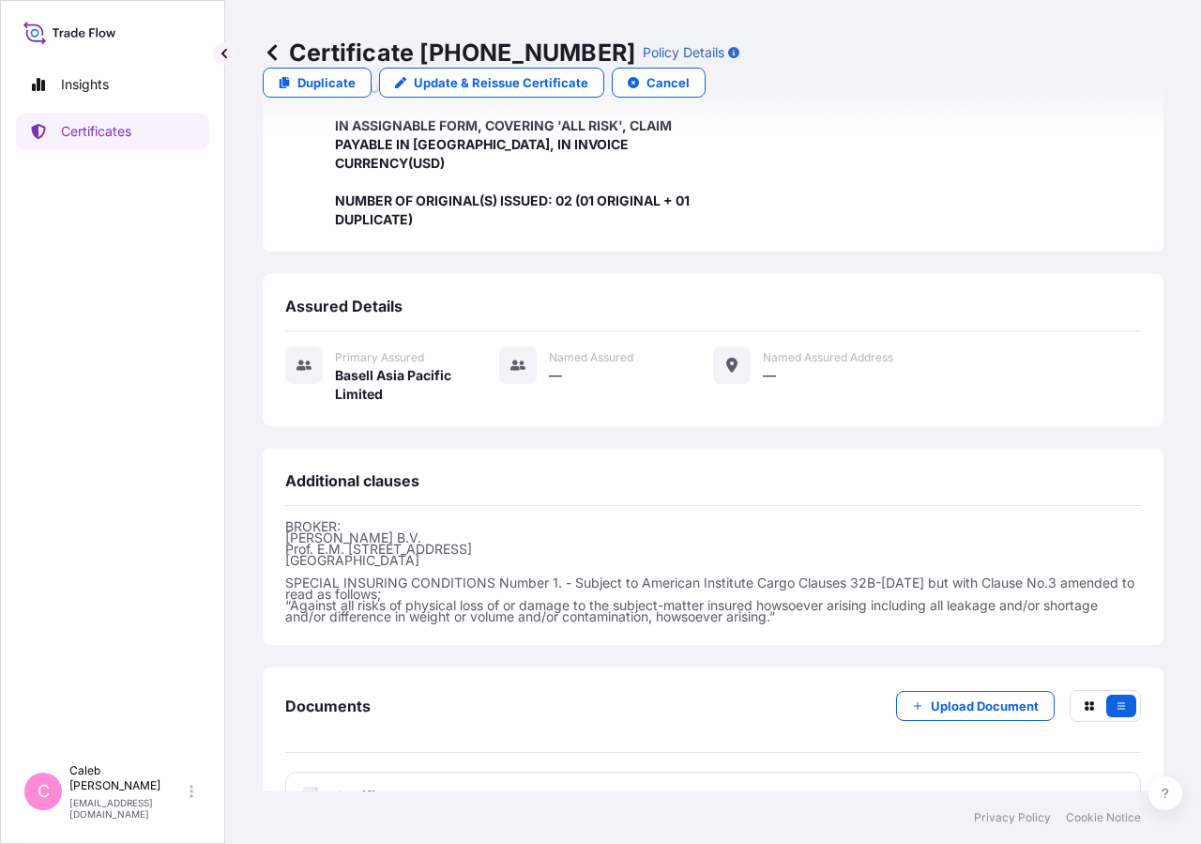
click at [366, 787] on span "Certificate" at bounding box center [369, 796] width 68 height 19
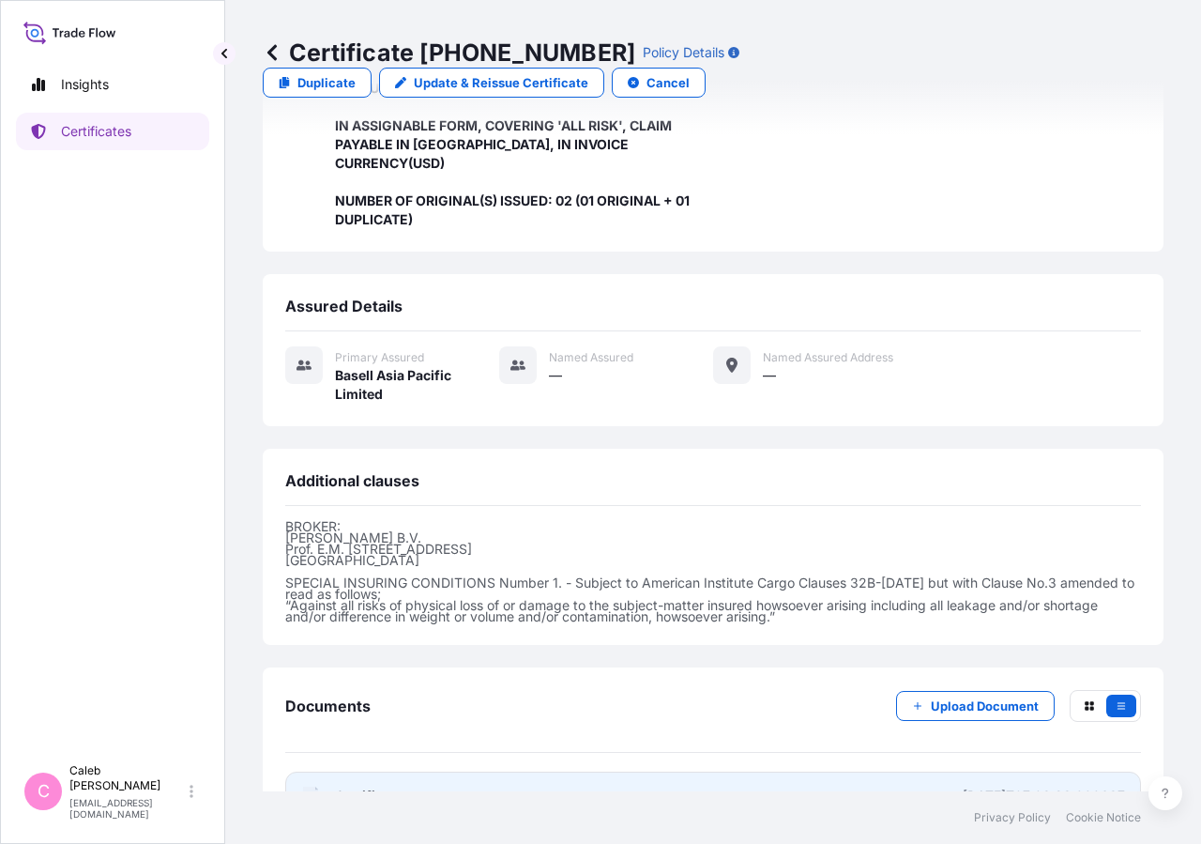
click at [395, 787] on span "Certificate" at bounding box center [369, 796] width 68 height 19
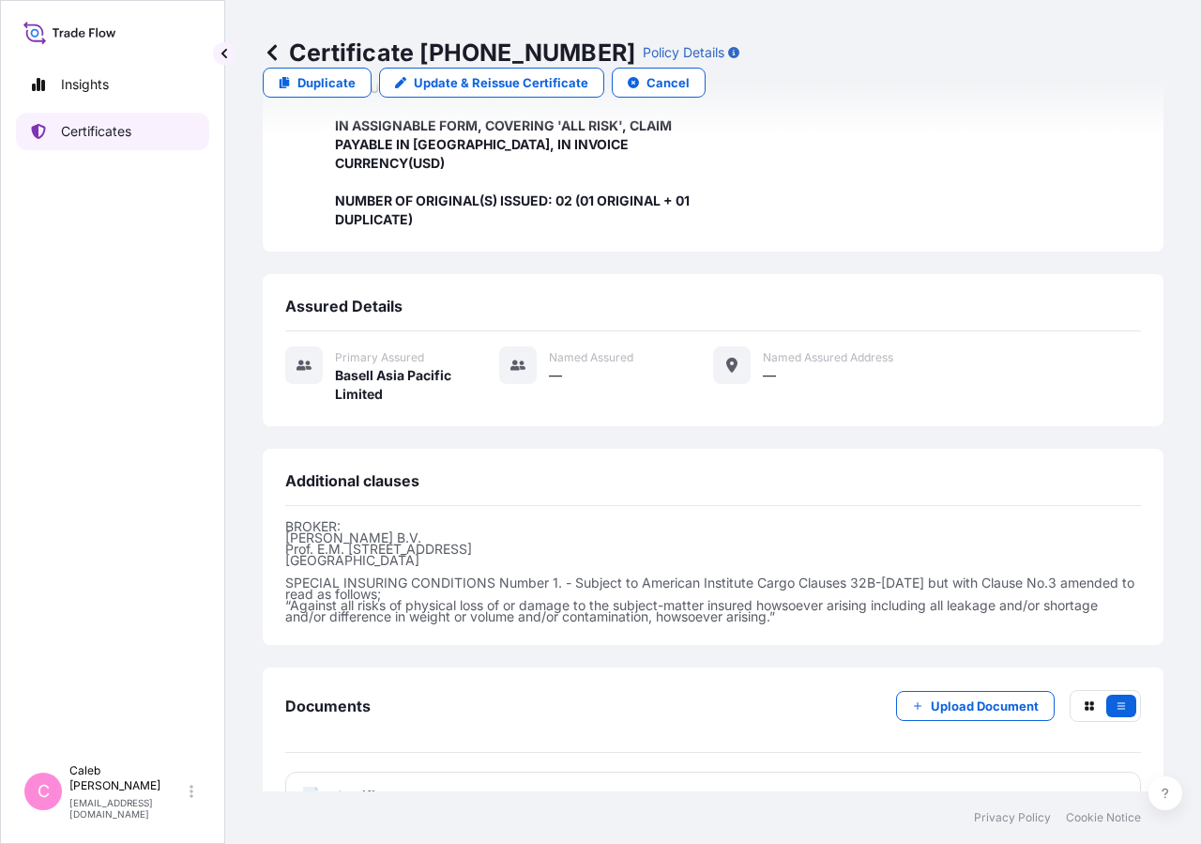
click at [115, 138] on p "Certificates" at bounding box center [96, 131] width 70 height 19
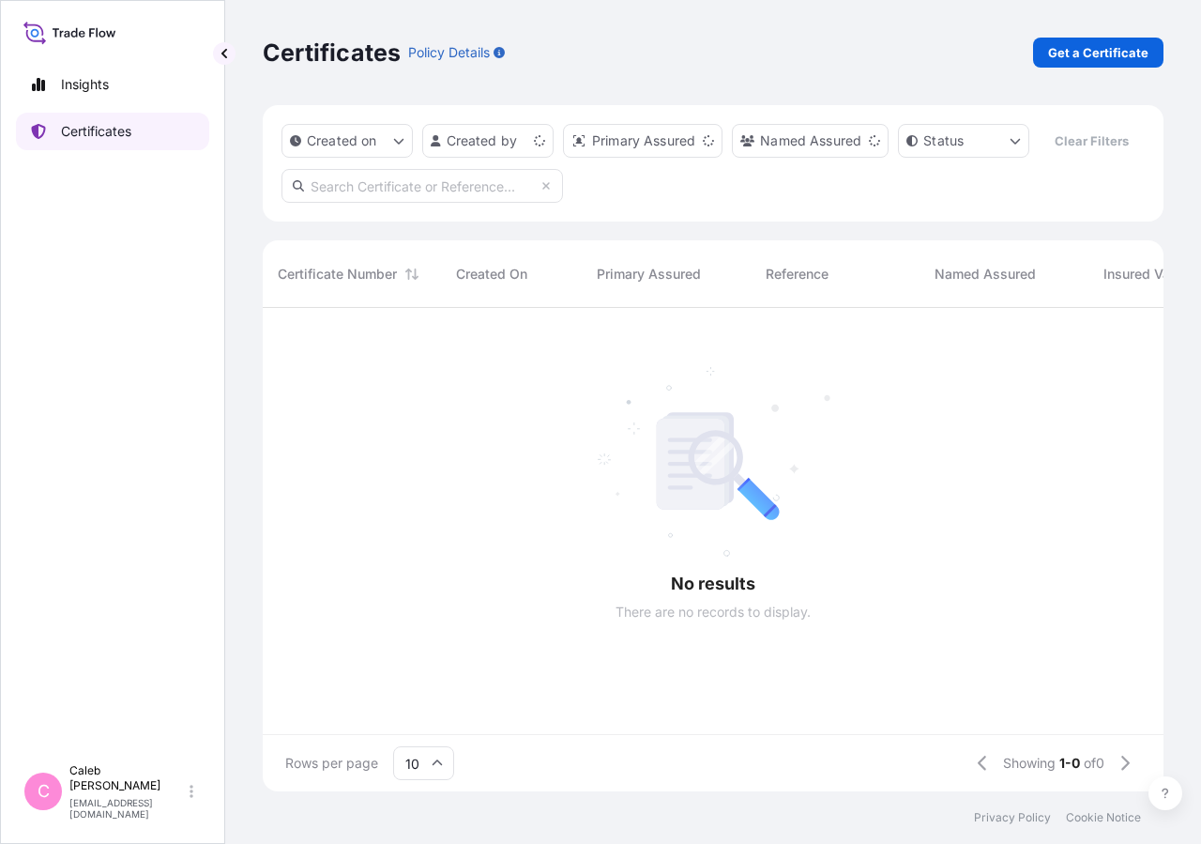
scroll to position [438, 885]
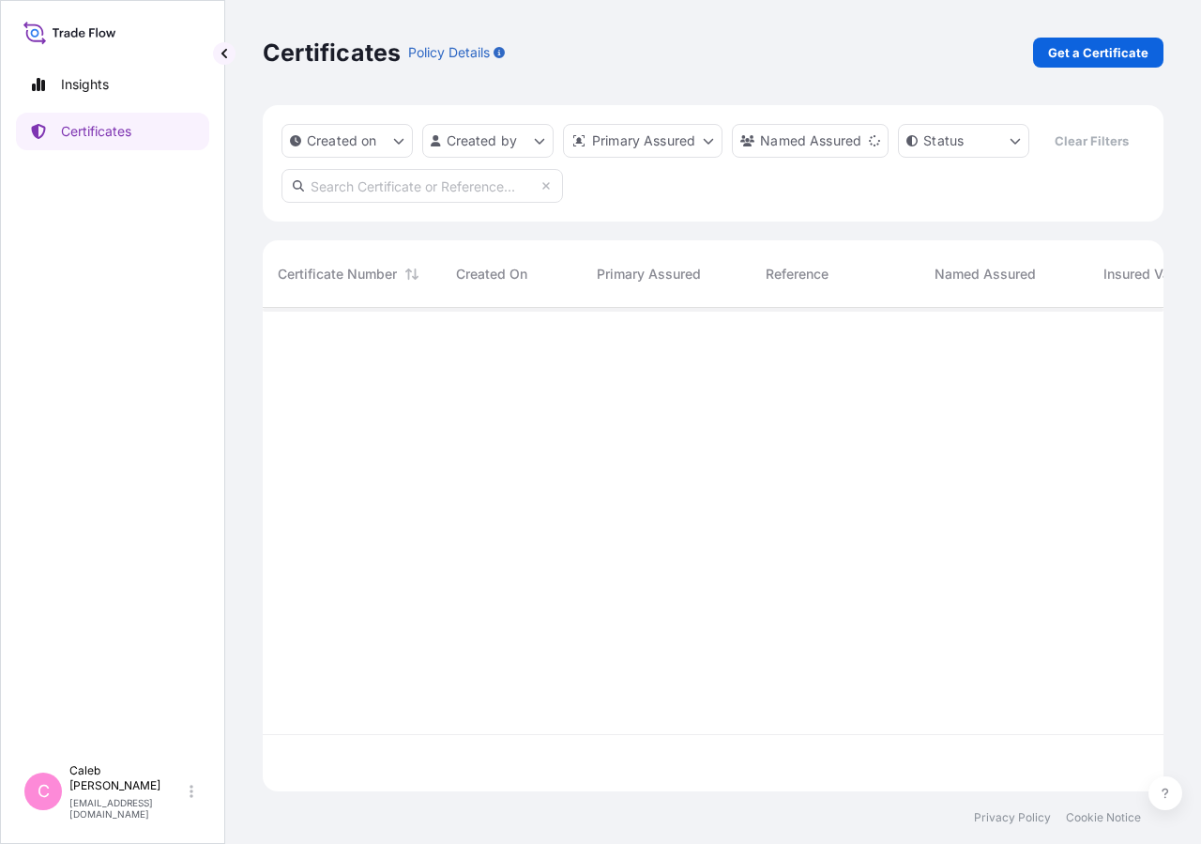
click at [440, 203] on input "text" at bounding box center [423, 186] width 282 height 34
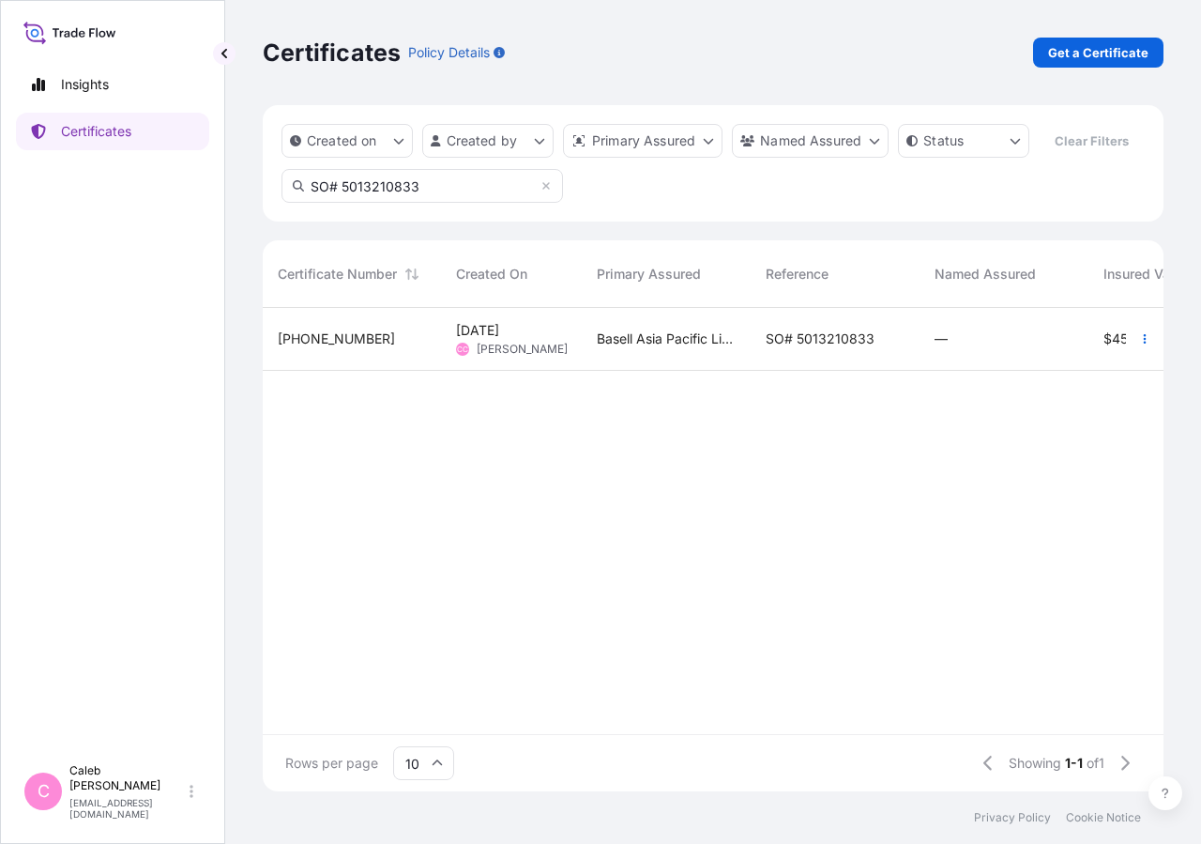
type input "SO# 5013210833"
click at [857, 348] on span "SO# 5013210833" at bounding box center [820, 338] width 109 height 19
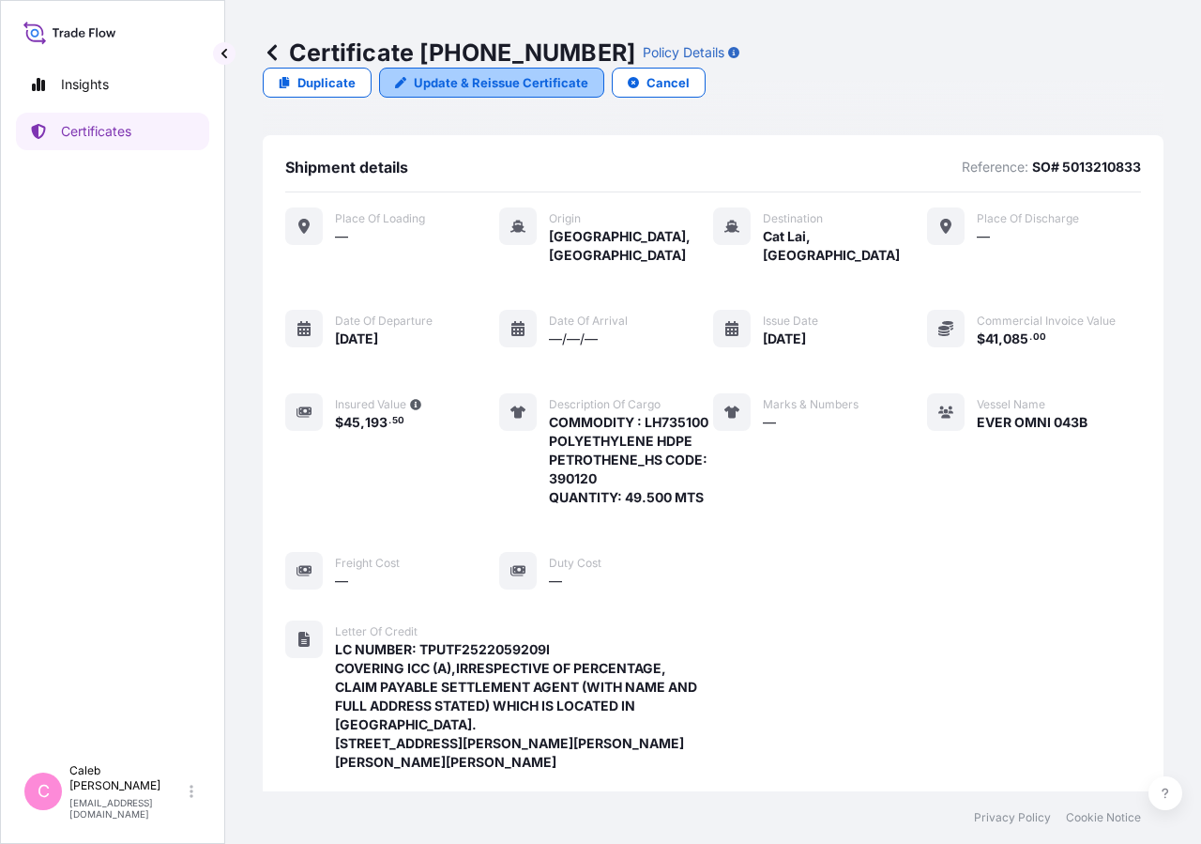
click at [589, 73] on p "Update & Reissue Certificate" at bounding box center [501, 82] width 175 height 19
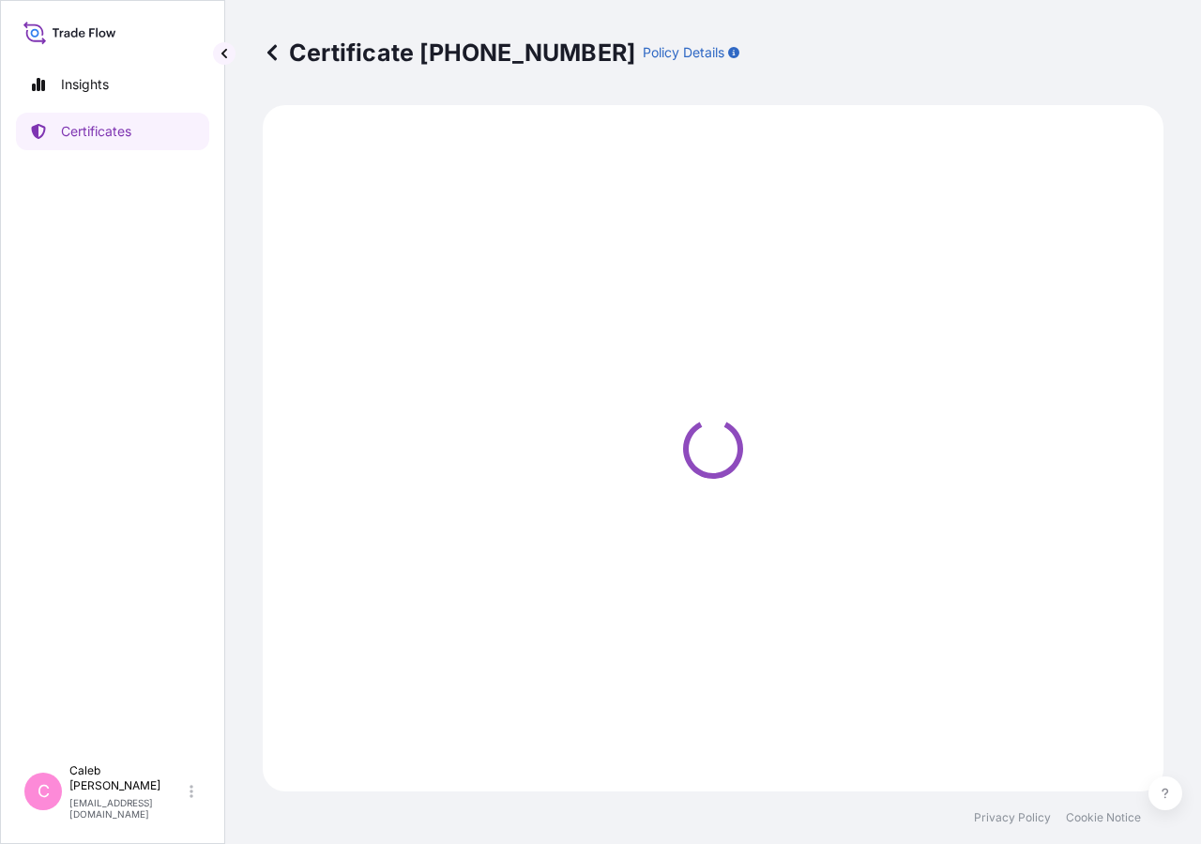
select select "Sea"
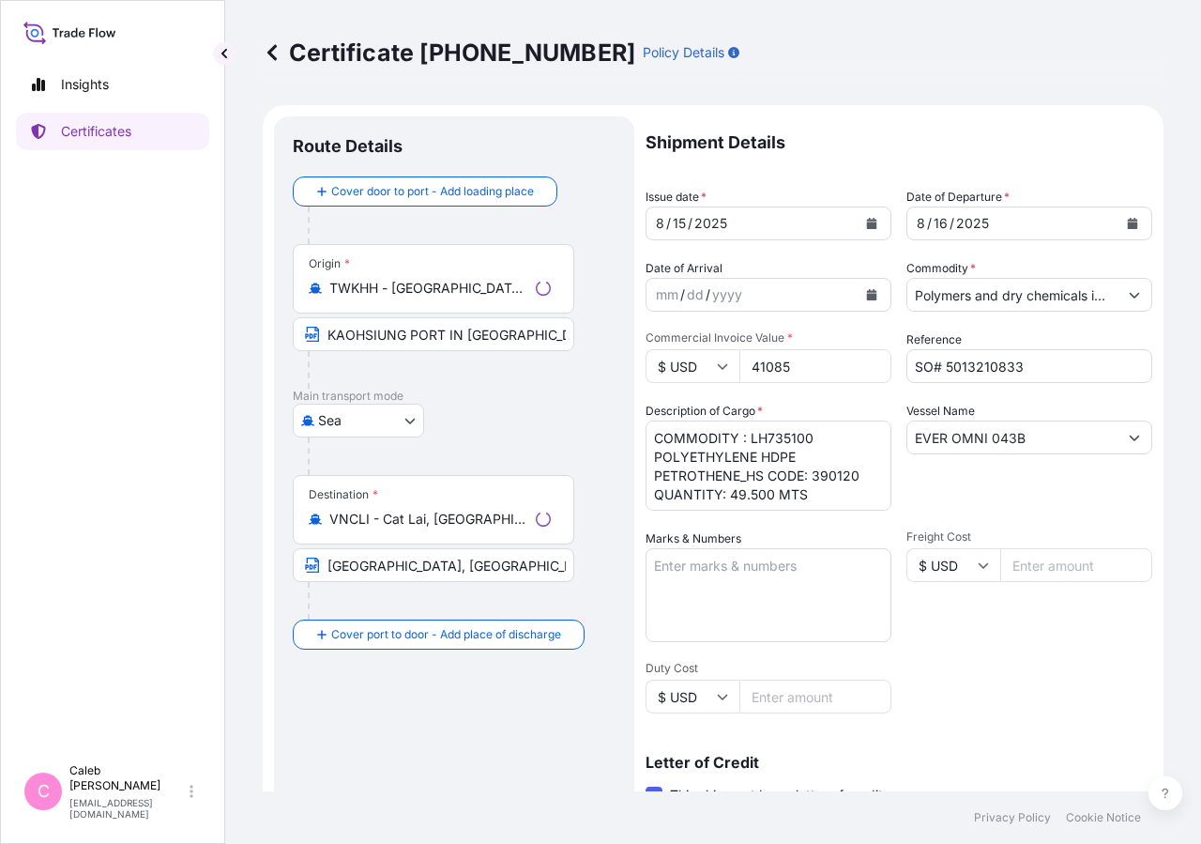
select select "32034"
click at [1128, 223] on icon "Calendar" at bounding box center [1133, 223] width 10 height 11
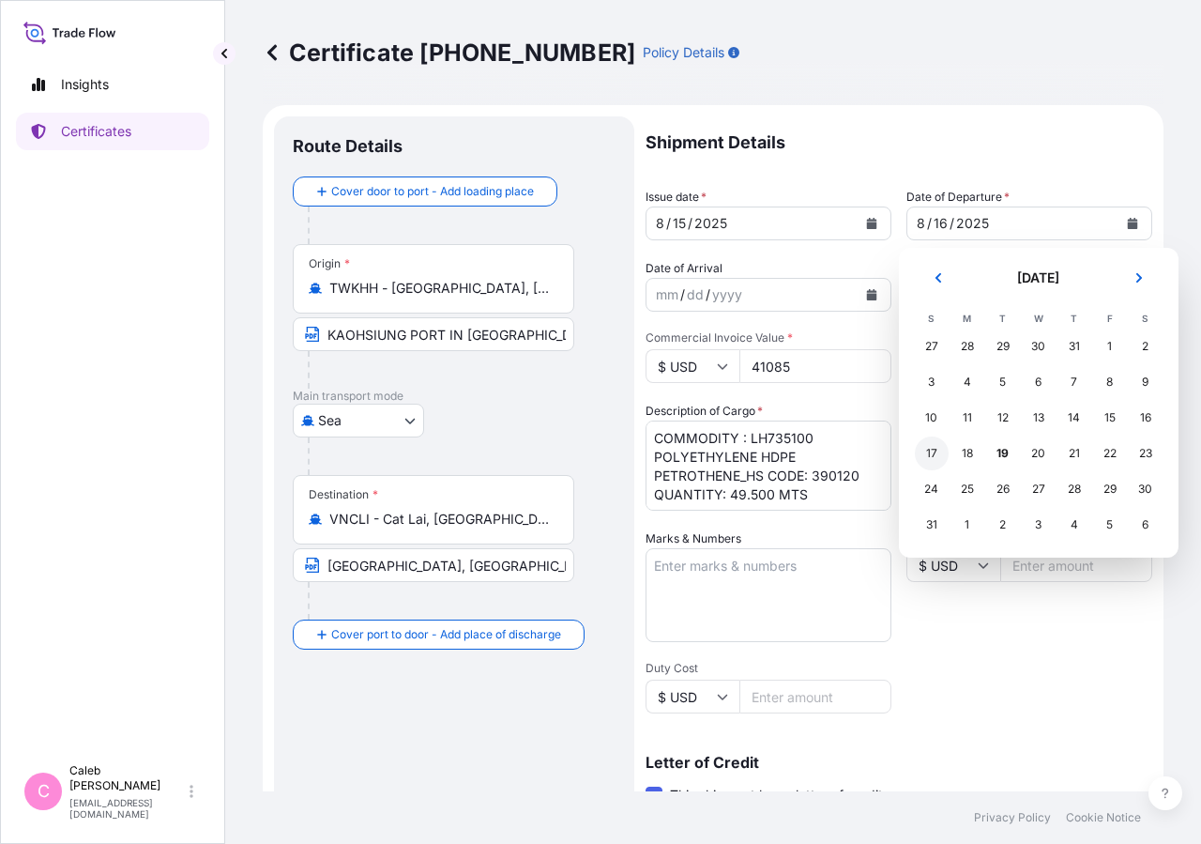
click at [932, 455] on div "17" at bounding box center [932, 453] width 34 height 34
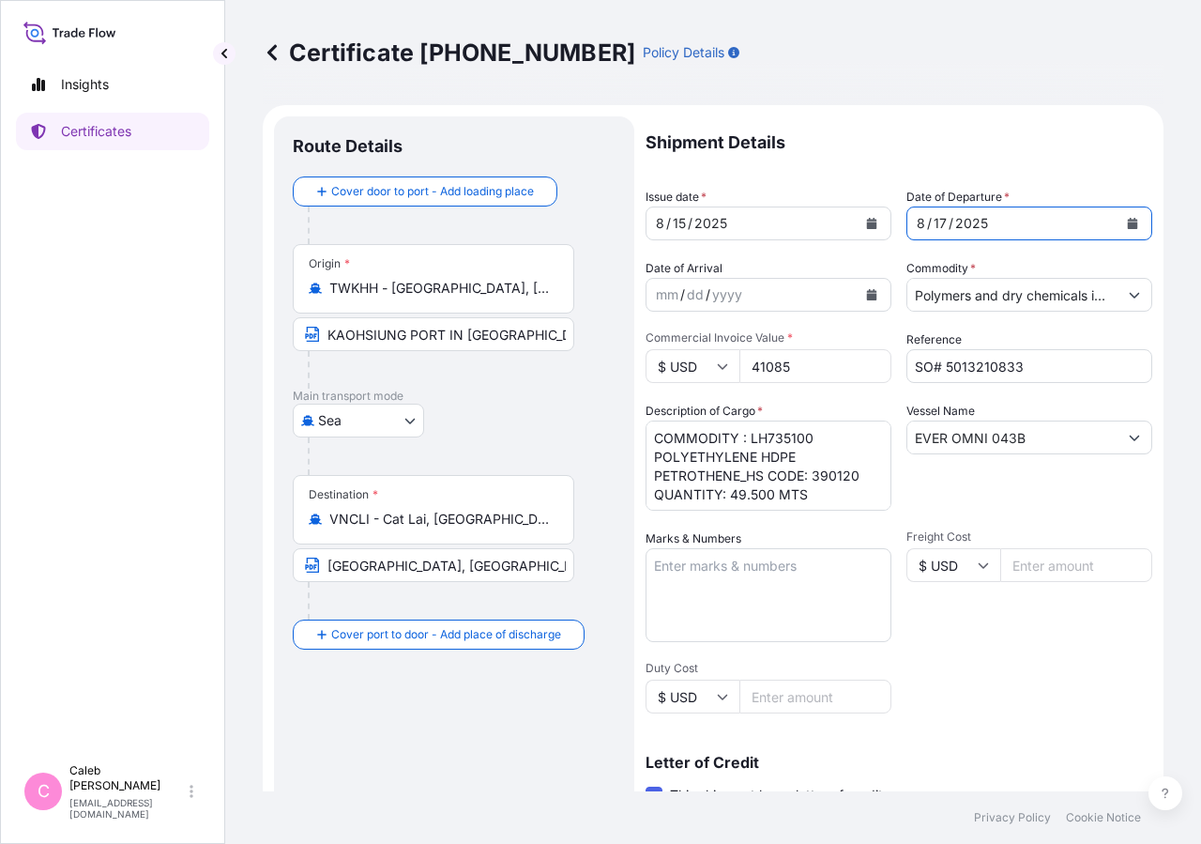
click at [845, 222] on div "[DATE]" at bounding box center [752, 224] width 210 height 34
click at [866, 218] on icon "Calendar" at bounding box center [871, 223] width 11 height 11
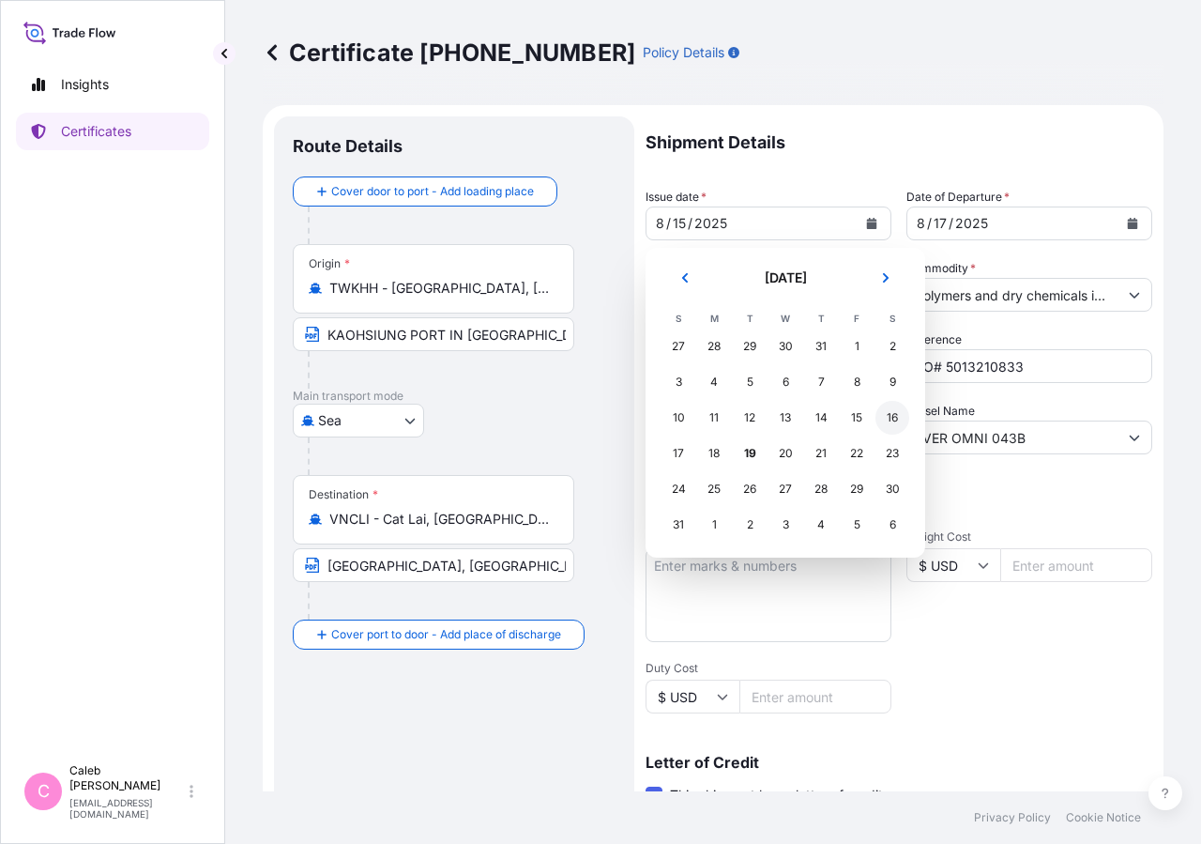
click at [892, 421] on div "16" at bounding box center [893, 418] width 34 height 34
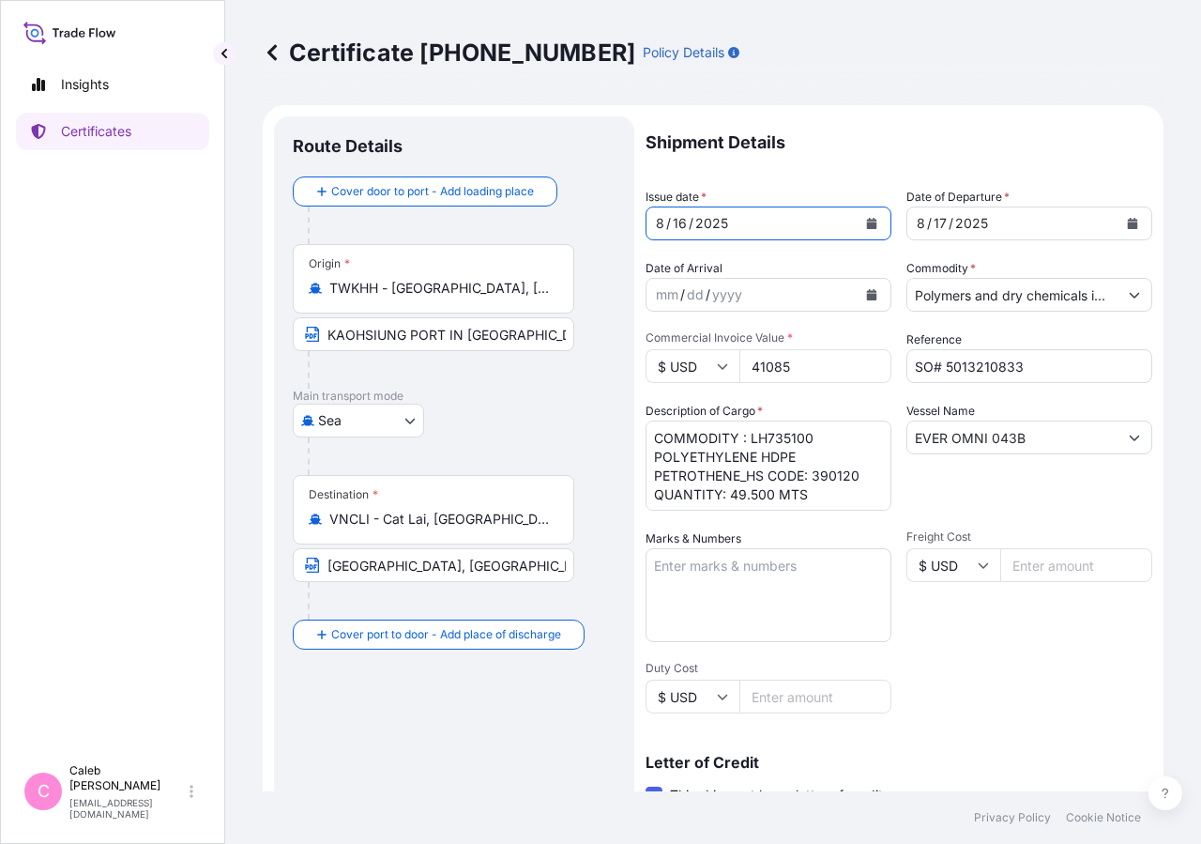
scroll to position [415, 0]
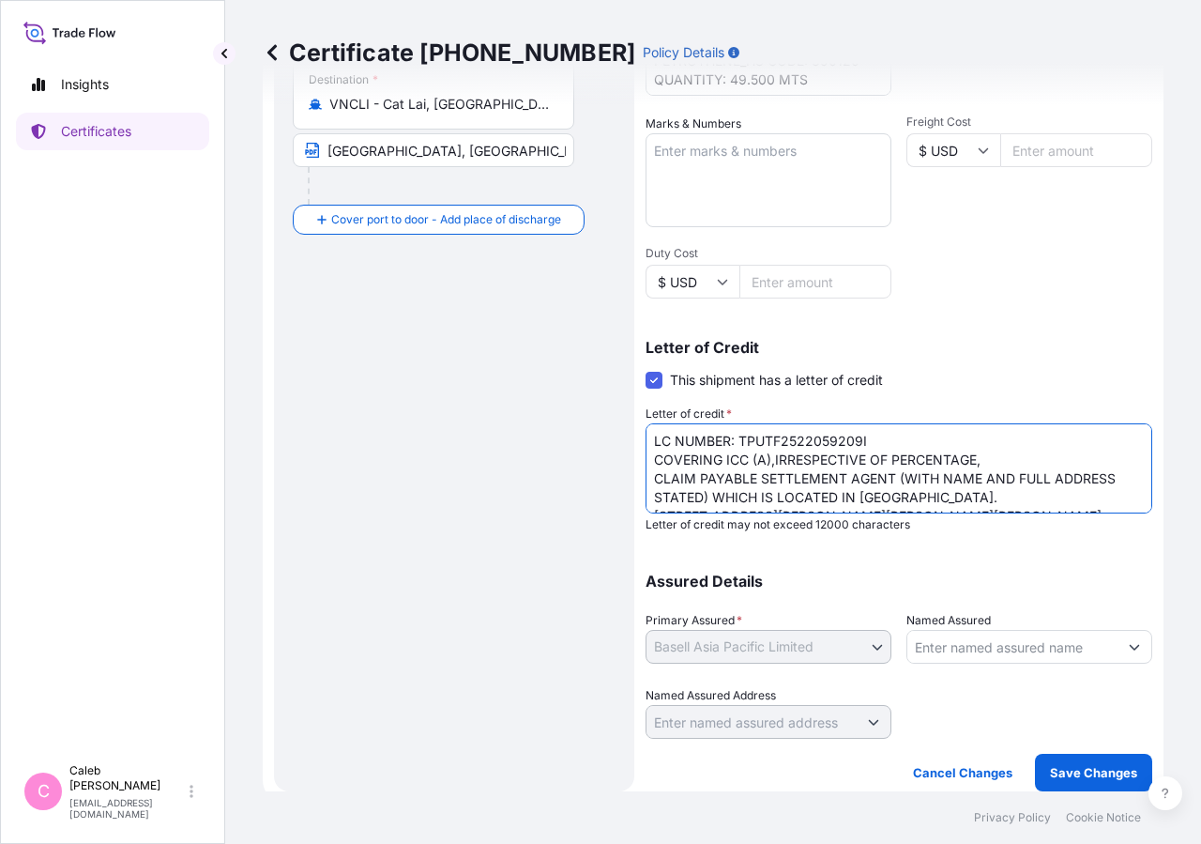
click at [821, 476] on textarea "LC NUMBER: TPUTF2522059209I COVERING ICC (A),IRRESPECTIVE OF PERCENTAGE, CLAIM …" at bounding box center [899, 468] width 507 height 90
click at [647, 473] on textarea "LC NUMBER: TPUTF2522059209I COVERING ICC (A),IRRESPECTIVE OF PERCENTAGE, CLAIM …" at bounding box center [899, 468] width 507 height 90
click at [665, 500] on textarea "LC NUMBER: TPUTF2522059209I COVERING ICC (A),IRRESPECTIVE OF PERCENTAGE, CLAIM …" at bounding box center [899, 468] width 507 height 90
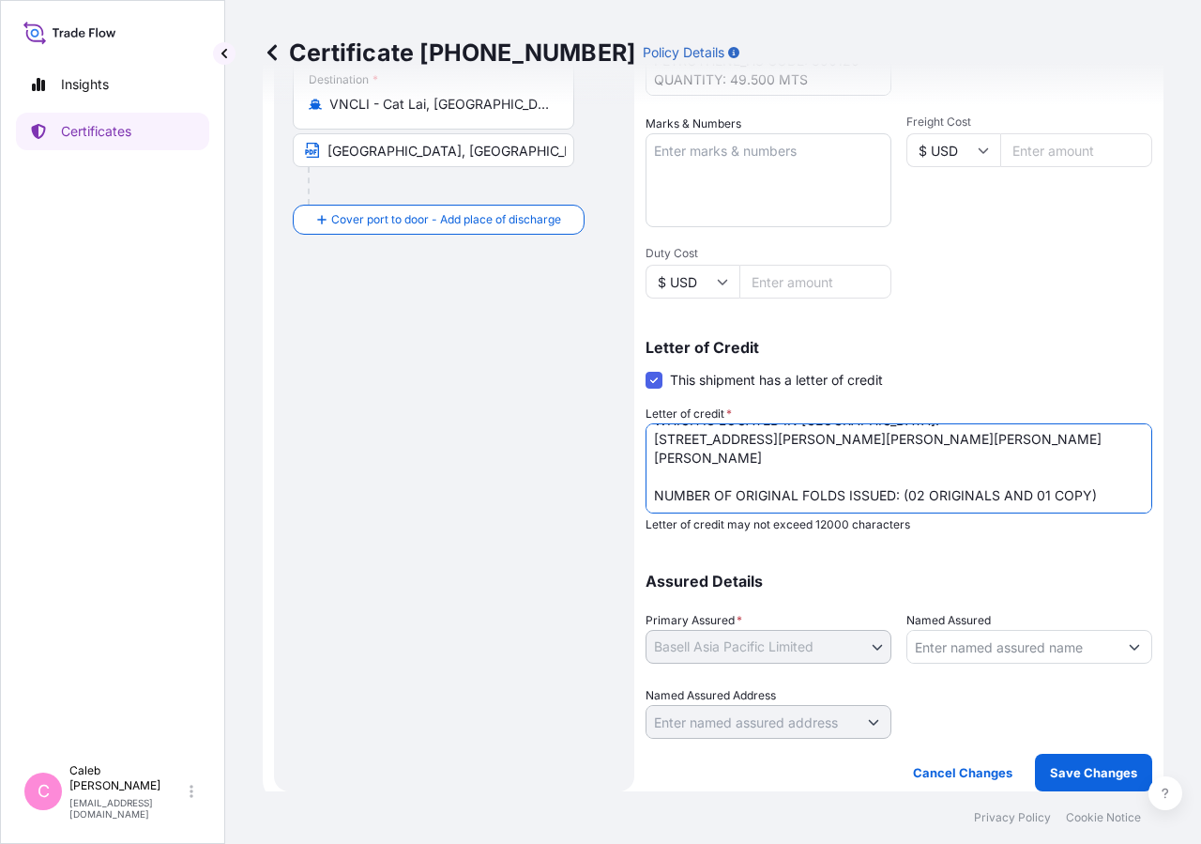
click at [880, 475] on textarea "LC NUMBER: TPUTF2522059209I COVERING ICC (A),IRRESPECTIVE OF PERCENTAGE, CLAIM …" at bounding box center [899, 468] width 507 height 90
click at [698, 493] on textarea "LC NUMBER: TPUTF2522059209I COVERING ICC (A),IRRESPECTIVE OF PERCENTAGE, CLAIM …" at bounding box center [899, 468] width 507 height 90
click at [1028, 491] on textarea "LC NUMBER: TPUTF2522059209I COVERING ICC (A),IRRESPECTIVE OF PERCENTAGE, CLAIM …" at bounding box center [899, 468] width 507 height 90
drag, startPoint x: 1025, startPoint y: 478, endPoint x: 1054, endPoint y: 490, distance: 31.6
click at [1054, 490] on textarea "LC NUMBER: TPUTF2522059209I COVERING ICC (A),IRRESPECTIVE OF PERCENTAGE, CLAIM …" at bounding box center [899, 468] width 507 height 90
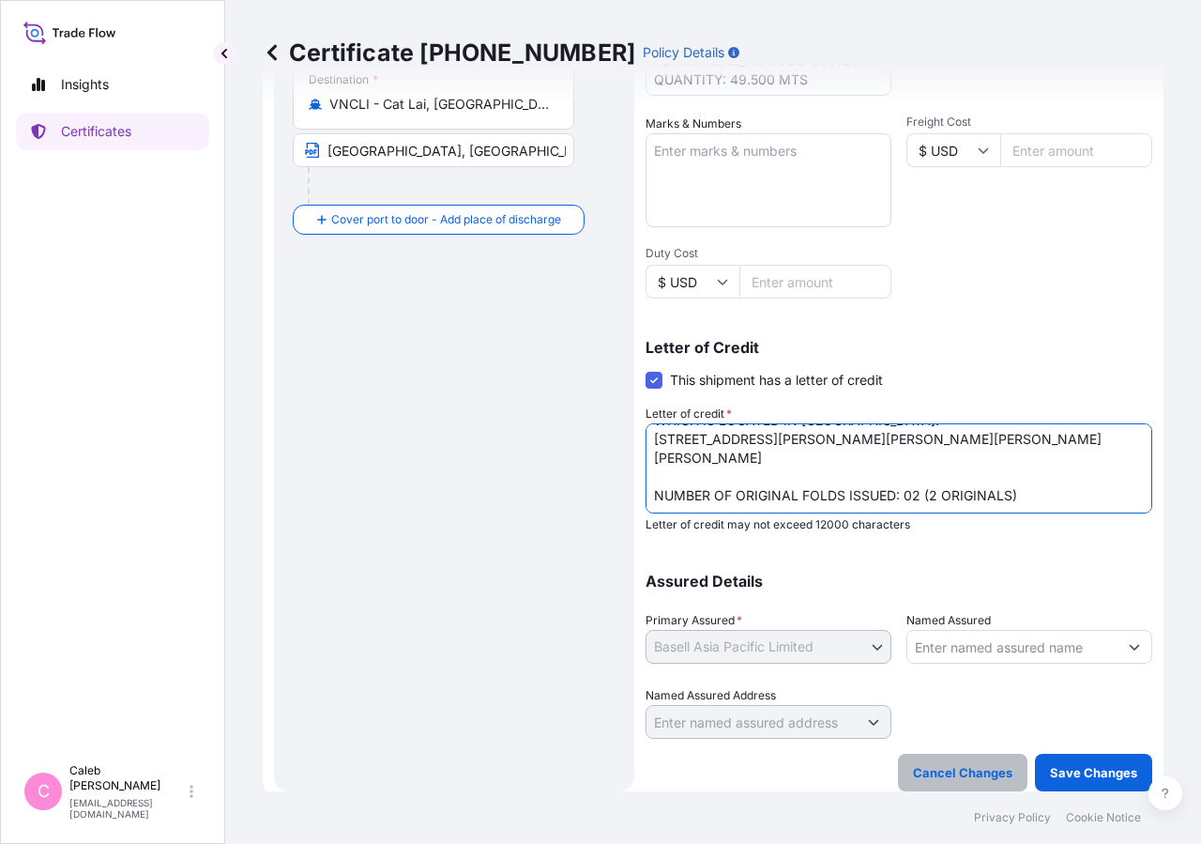
type textarea "LC NUMBER: TPUTF2522059209I COVERING ICC (A),IRRESPECTIVE OF PERCENTAGE, THE CL…"
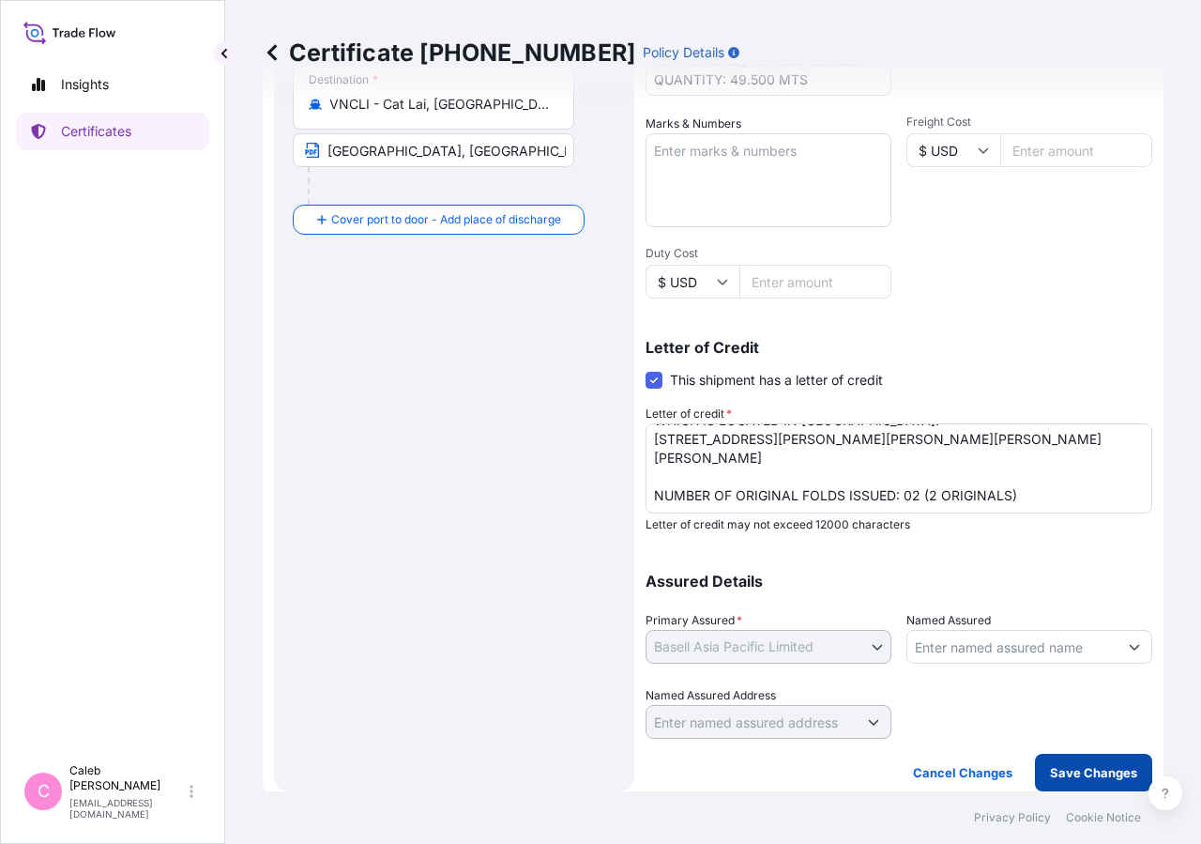
click at [1067, 782] on button "Save Changes" at bounding box center [1093, 773] width 117 height 38
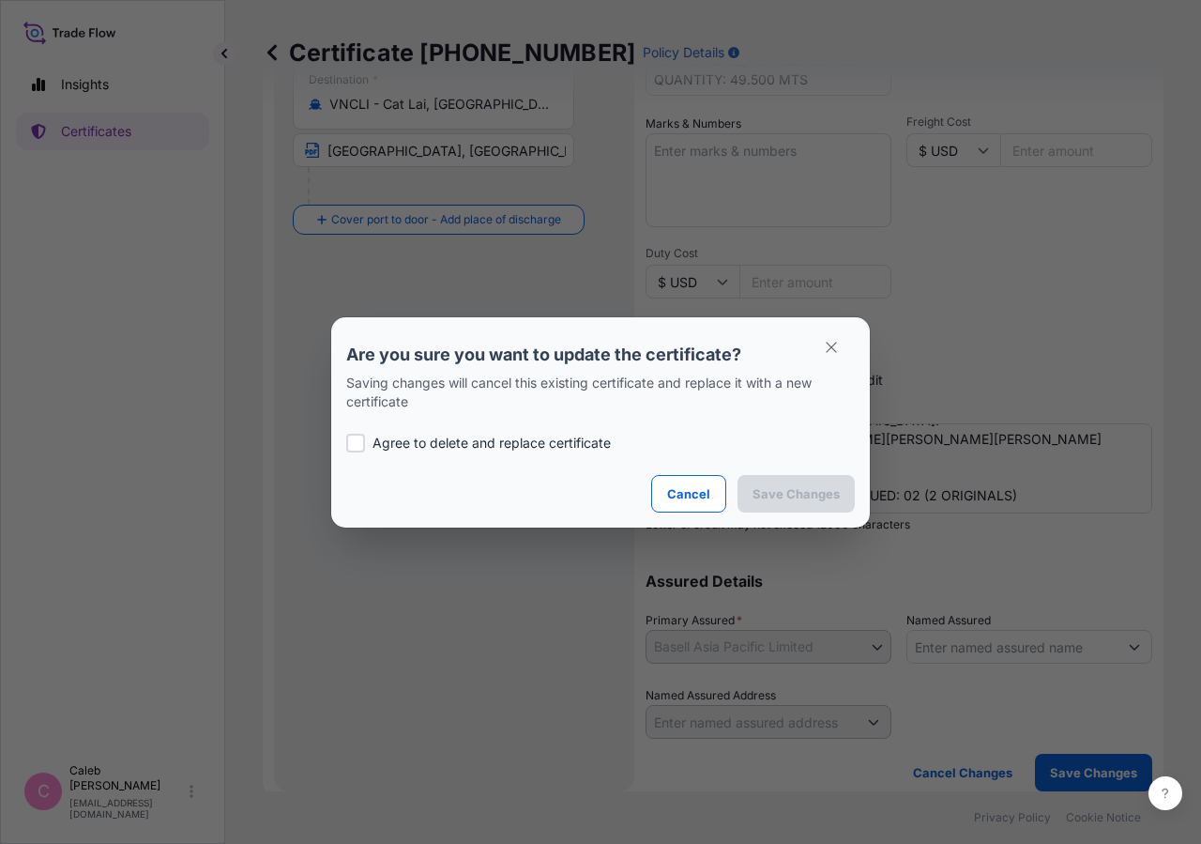
click at [362, 447] on div at bounding box center [355, 443] width 19 height 19
checkbox input "true"
click at [758, 499] on p "Save Changes" at bounding box center [796, 493] width 87 height 19
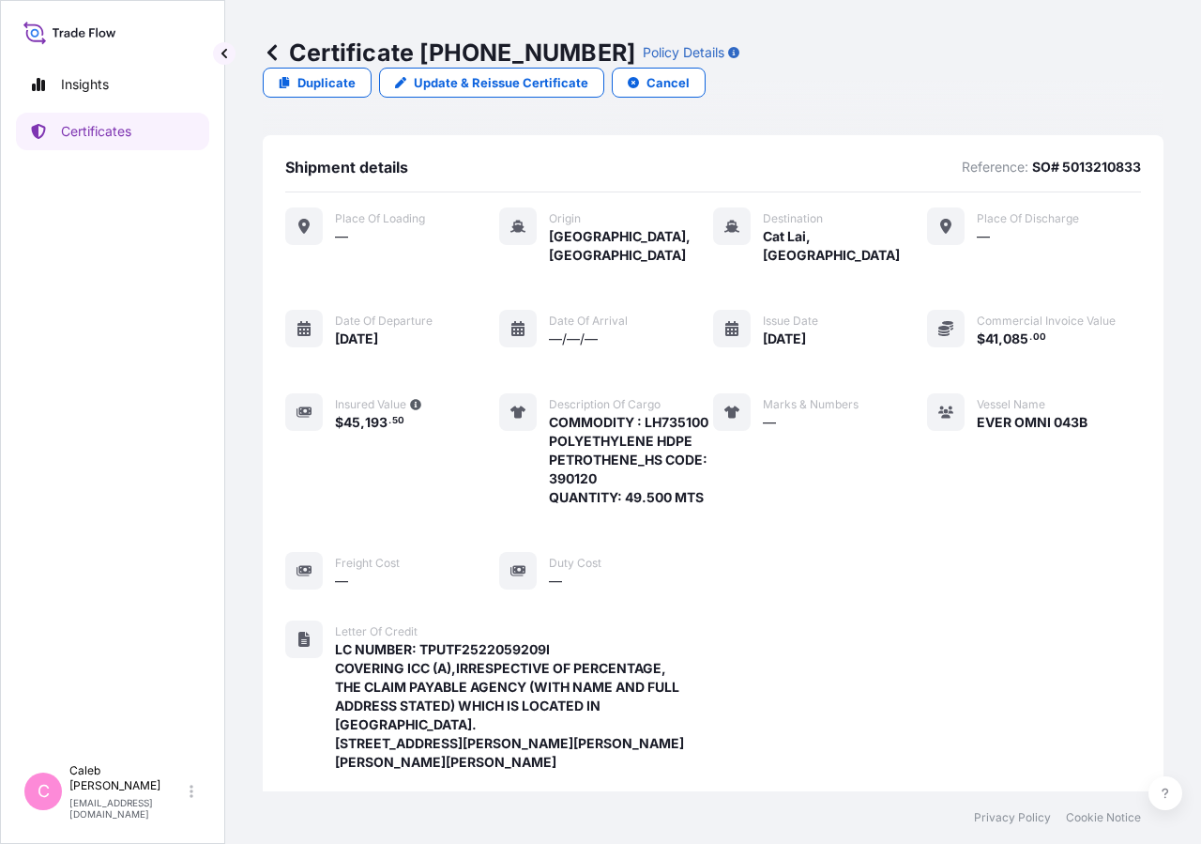
scroll to position [599, 0]
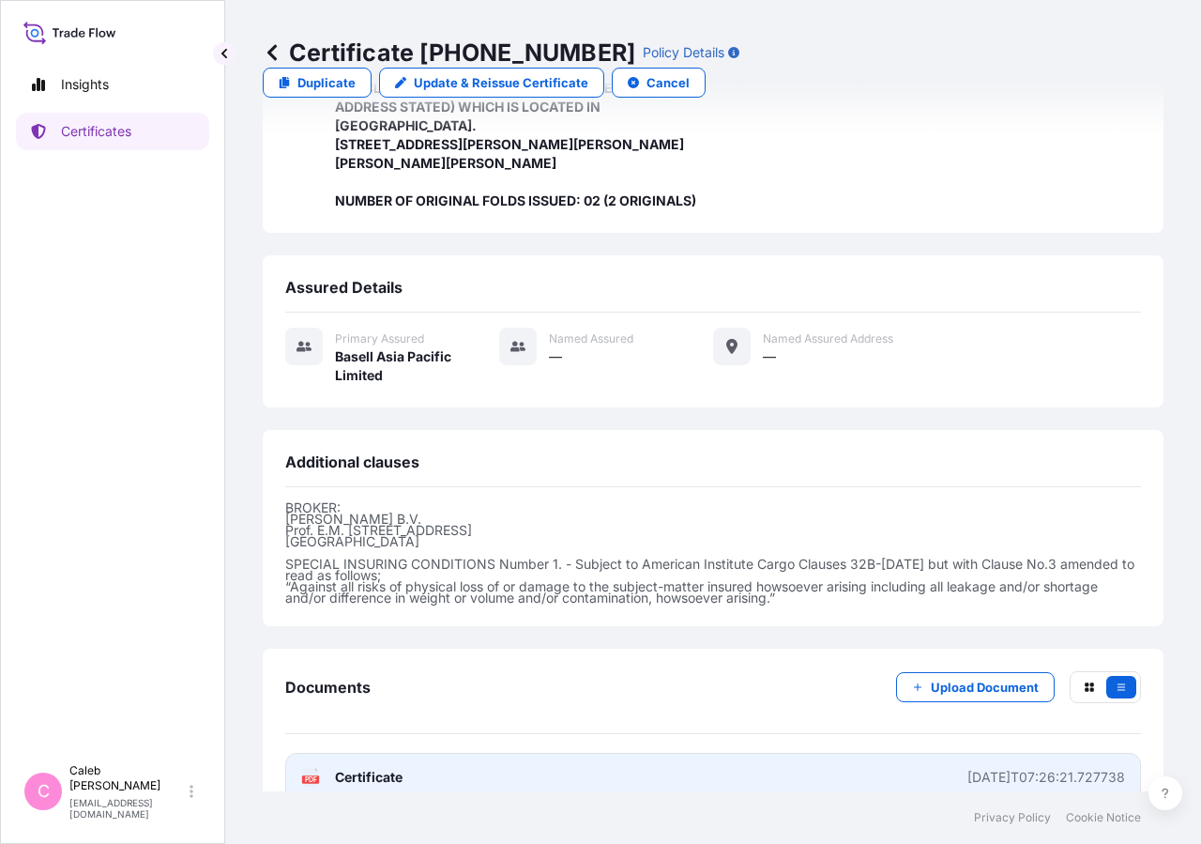
click at [376, 768] on span "Certificate" at bounding box center [369, 777] width 68 height 19
